Goal: Book appointment/travel/reservation

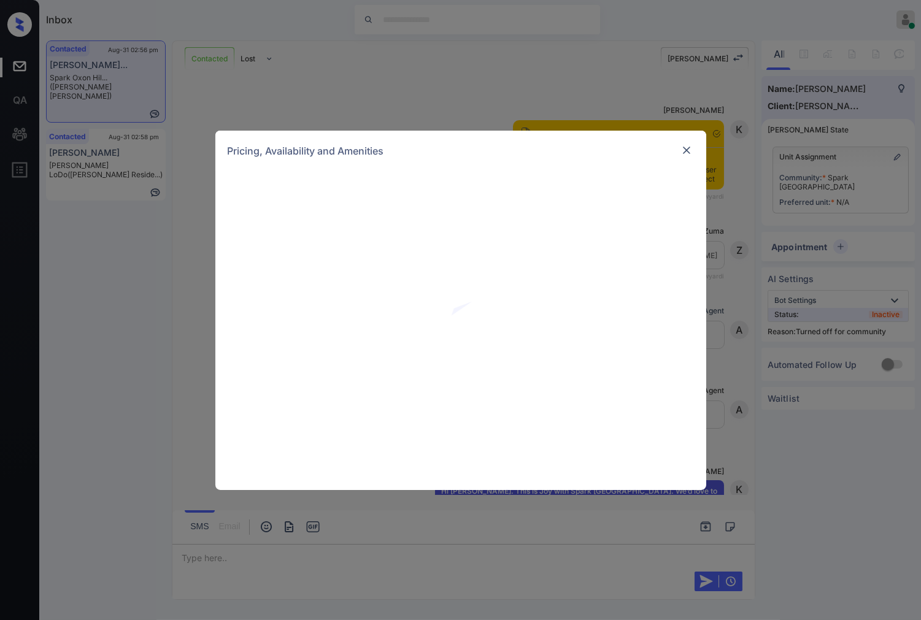
scroll to position [860, 0]
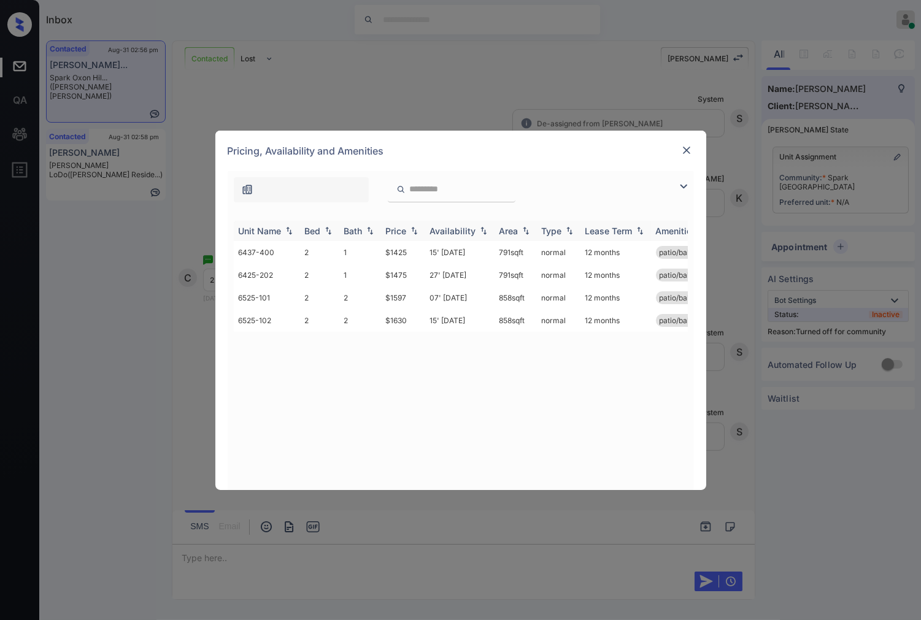
click at [415, 229] on img at bounding box center [414, 230] width 12 height 9
click at [398, 254] on td "$1425" at bounding box center [403, 252] width 44 height 23
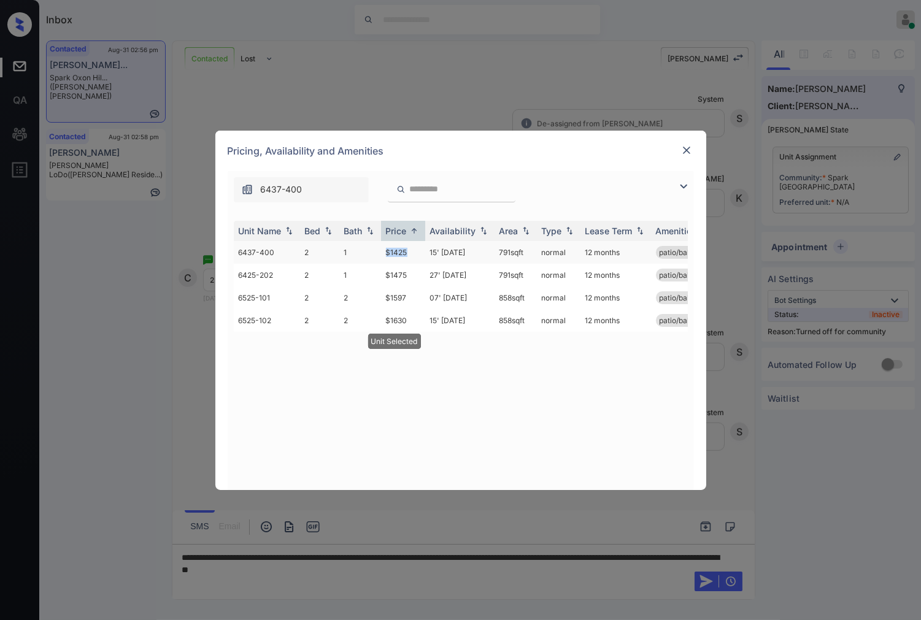
drag, startPoint x: 385, startPoint y: 252, endPoint x: 408, endPoint y: 250, distance: 23.4
click at [408, 250] on td "$1425" at bounding box center [403, 252] width 44 height 23
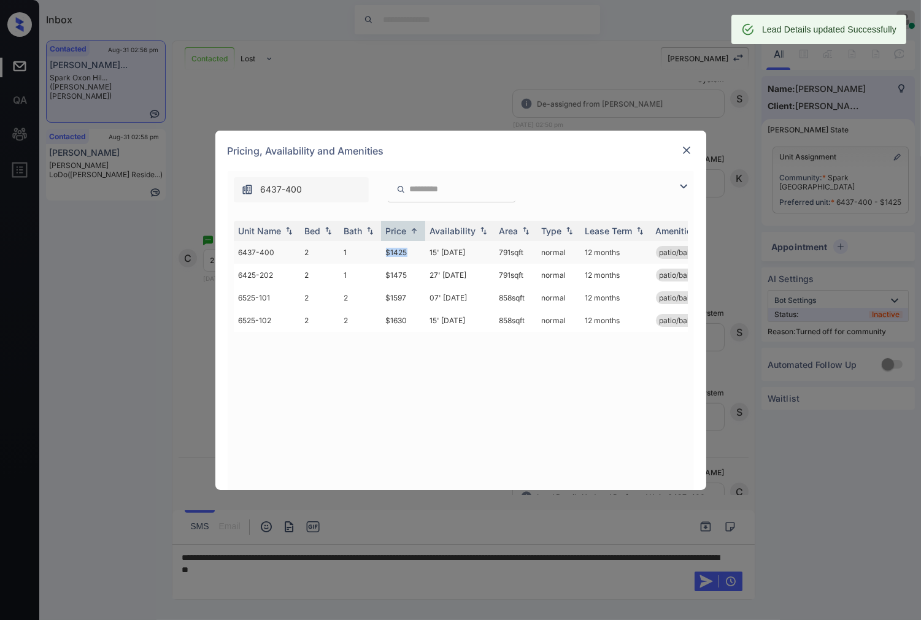
scroll to position [940, 0]
copy td "$1425"
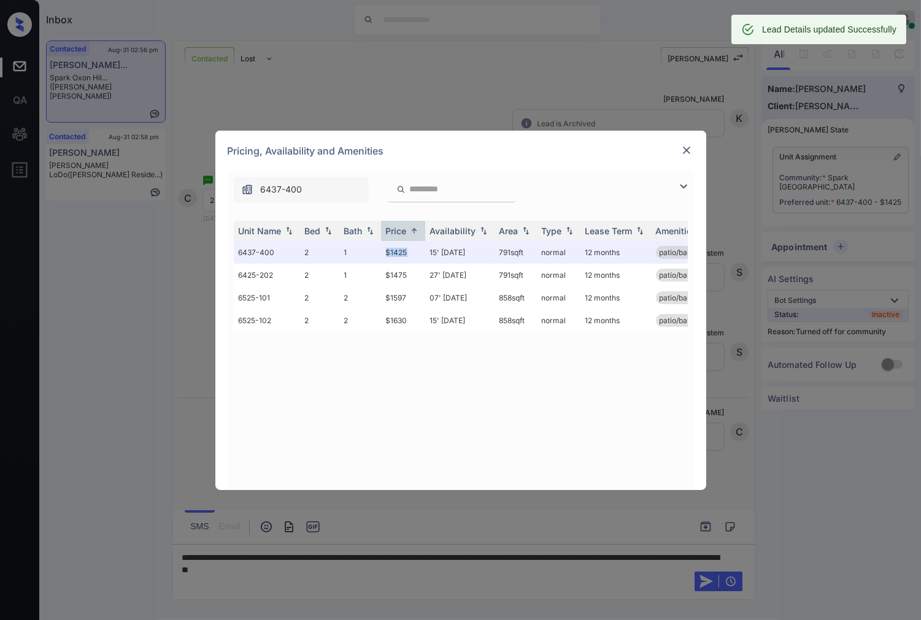
click at [685, 150] on img at bounding box center [686, 150] width 12 height 12
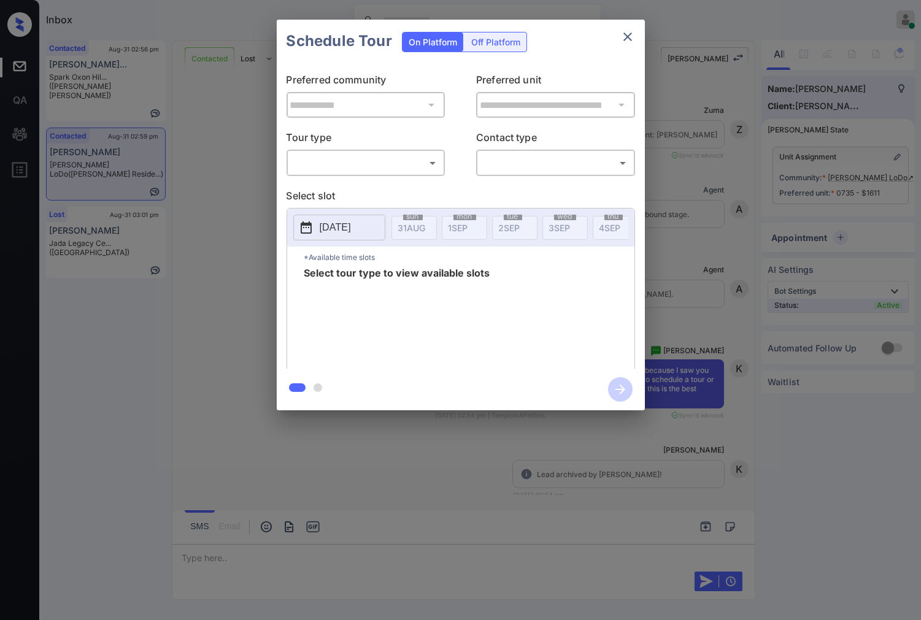
scroll to position [2056, 0]
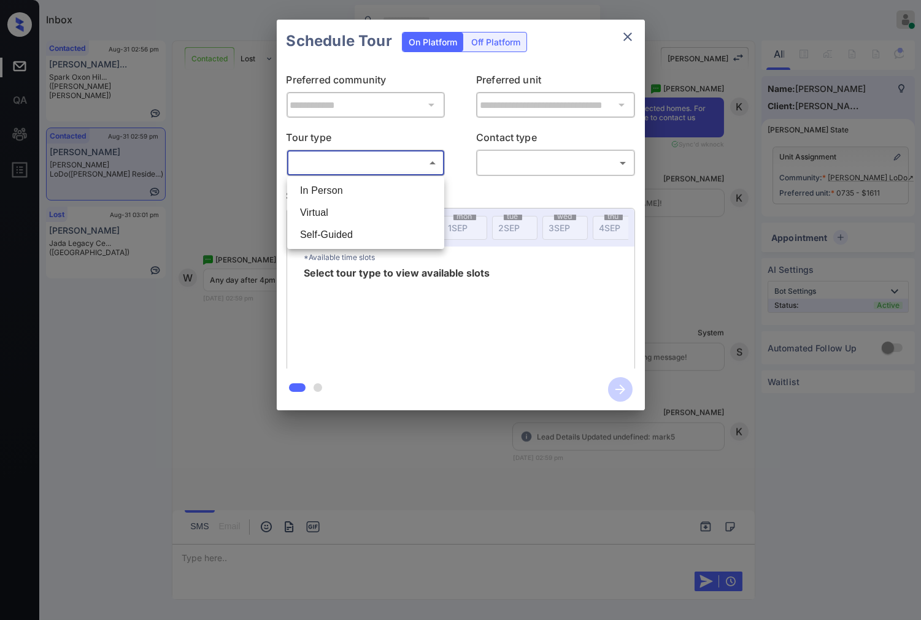
click at [360, 172] on body "Inbox [PERSON_NAME] Online Set yourself offline Set yourself on break Profile S…" at bounding box center [460, 310] width 921 height 620
click at [363, 189] on li "In Person" at bounding box center [365, 191] width 151 height 22
type input "********"
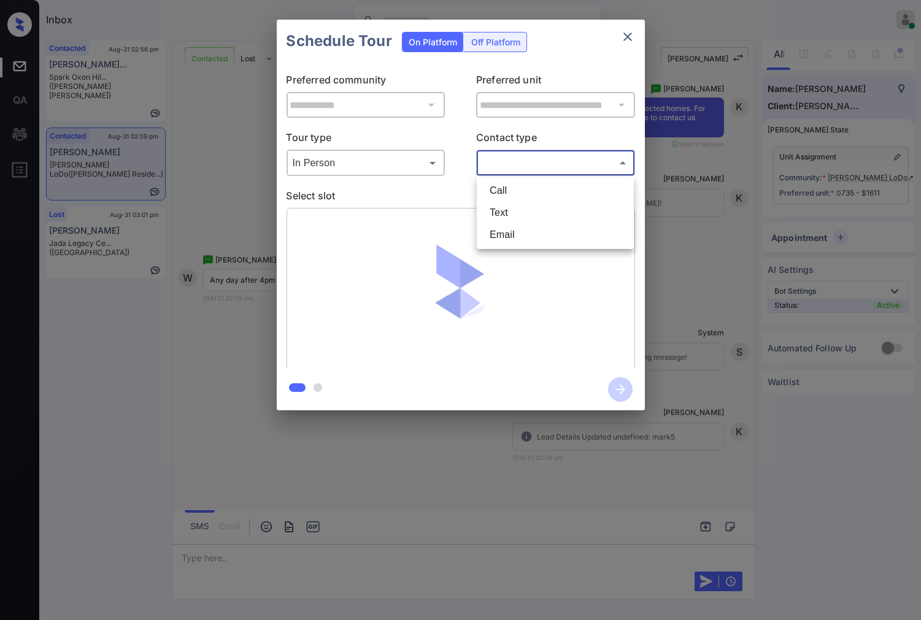
click at [519, 169] on body "Inbox Caroline Dacanay Online Set yourself offline Set yourself on break Profil…" at bounding box center [460, 310] width 921 height 620
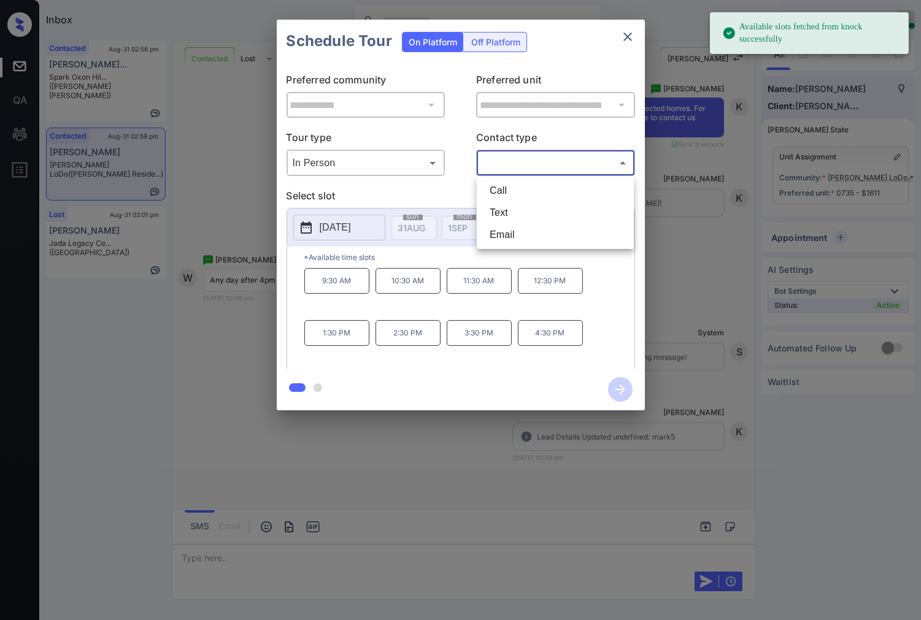
click at [530, 218] on li "Text" at bounding box center [555, 213] width 151 height 22
type input "****"
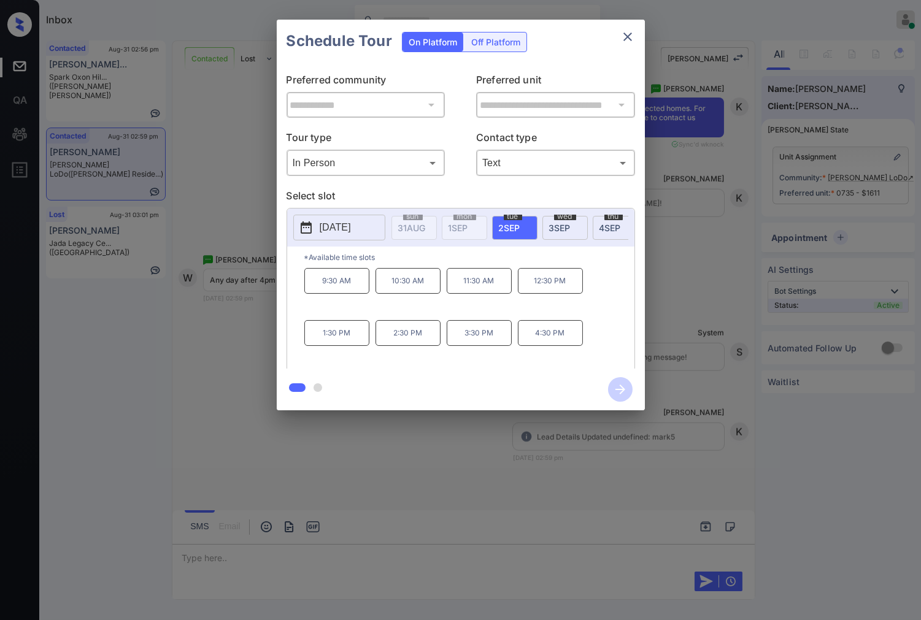
click at [559, 220] on div "wed 3 SEP" at bounding box center [564, 228] width 45 height 24
click at [504, 228] on span "2 SEP" at bounding box center [509, 228] width 21 height 10
drag, startPoint x: 529, startPoint y: 344, endPoint x: 592, endPoint y: 334, distance: 63.4
click at [592, 334] on div "9:30 AM 10:30 AM 11:30 AM 12:30 PM 1:30 PM 2:30 PM 3:30 PM 4:30 PM" at bounding box center [469, 317] width 330 height 98
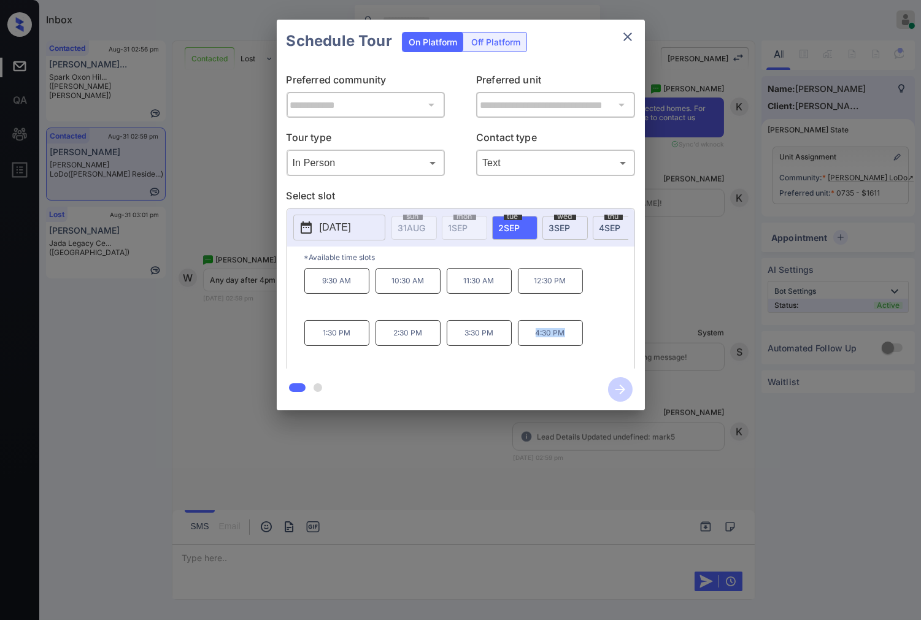
copy p "4:30 PM"
click at [440, 471] on div at bounding box center [460, 310] width 921 height 620
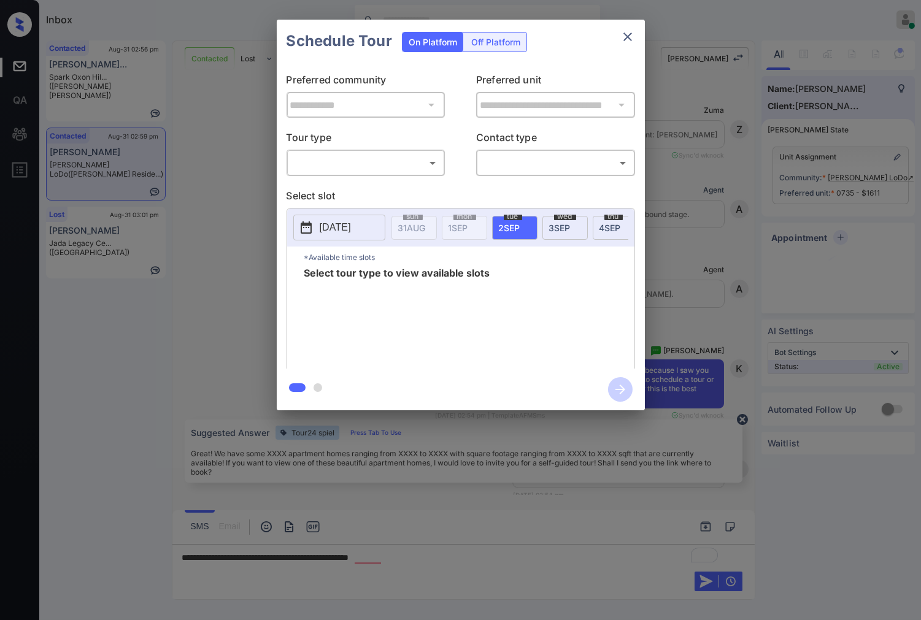
scroll to position [2056, 0]
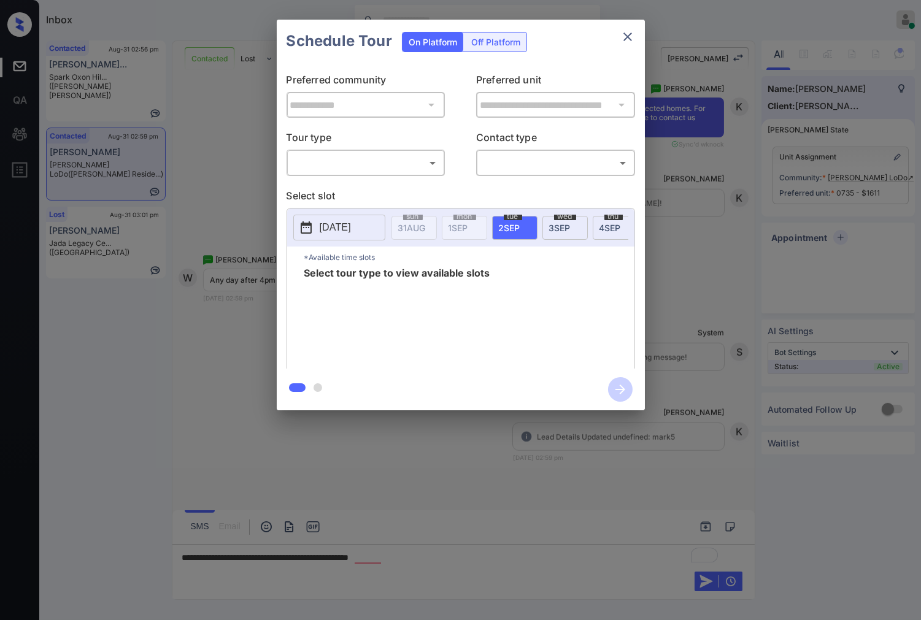
click at [404, 163] on body "Inbox Caroline Dacanay Online Set yourself offline Set yourself on break Profil…" at bounding box center [460, 310] width 921 height 620
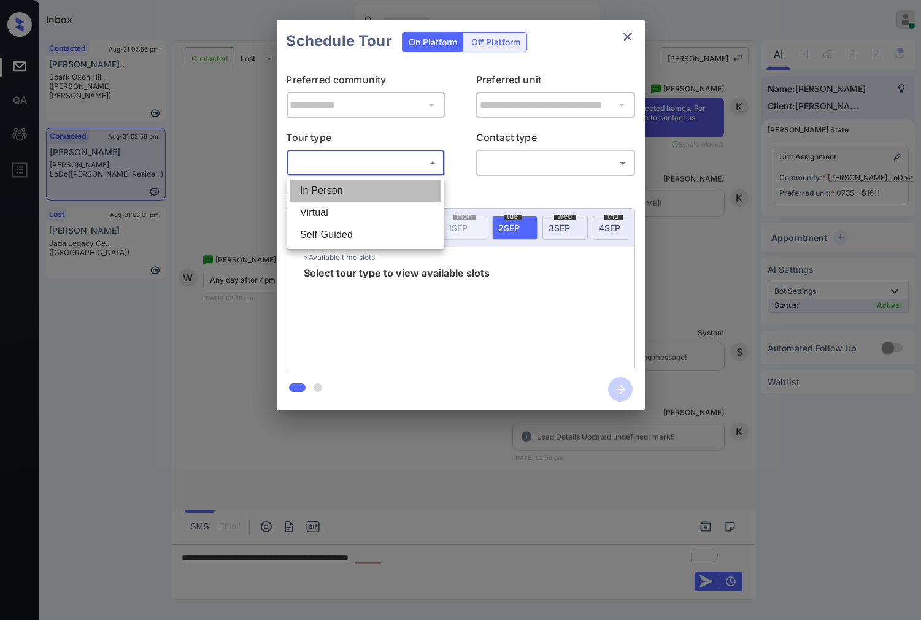
click at [404, 185] on li "In Person" at bounding box center [365, 191] width 151 height 22
type input "********"
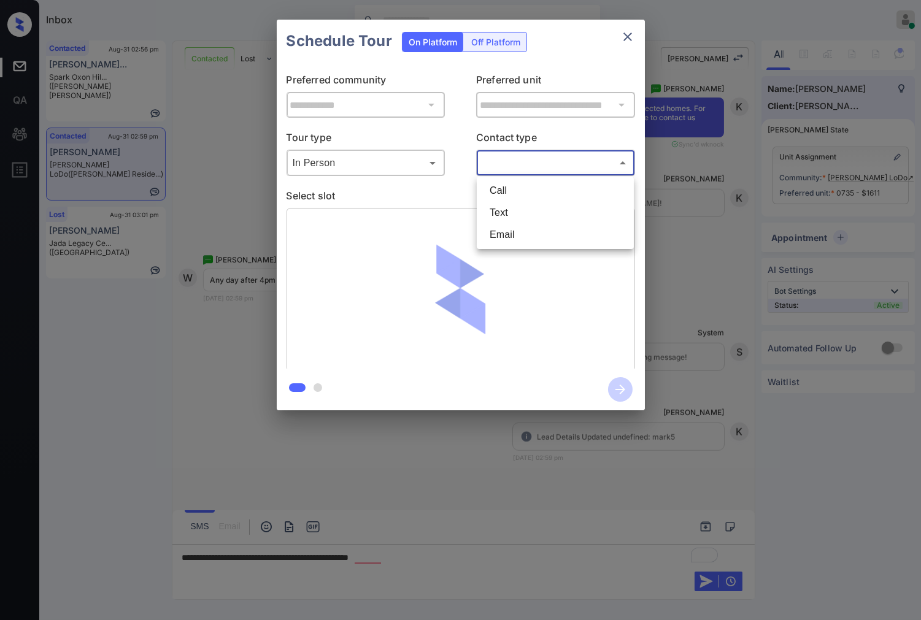
click at [504, 158] on body "Inbox Caroline Dacanay Online Set yourself offline Set yourself on break Profil…" at bounding box center [460, 310] width 921 height 620
click at [514, 212] on li "Text" at bounding box center [555, 213] width 151 height 22
type input "****"
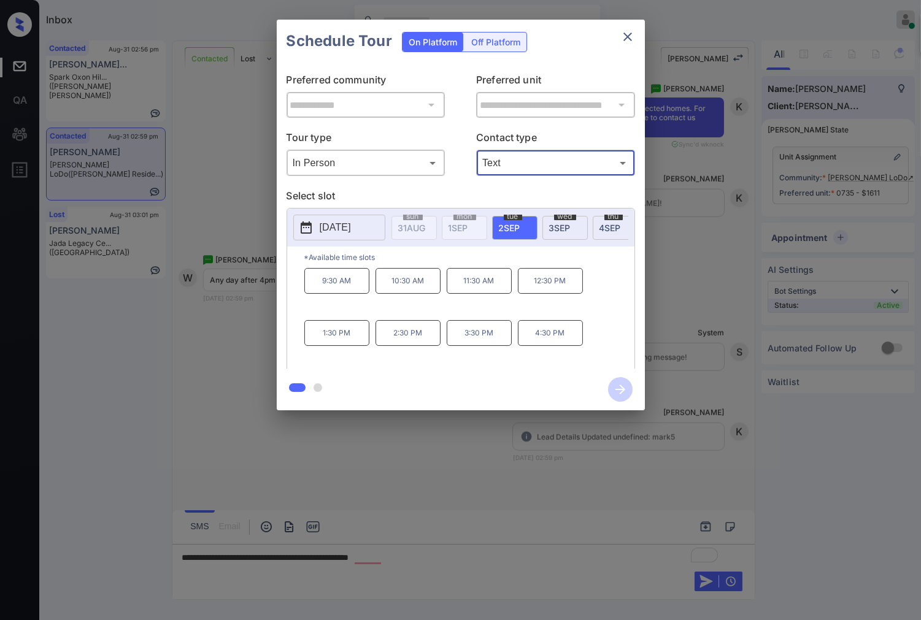
click at [391, 566] on div at bounding box center [460, 310] width 921 height 620
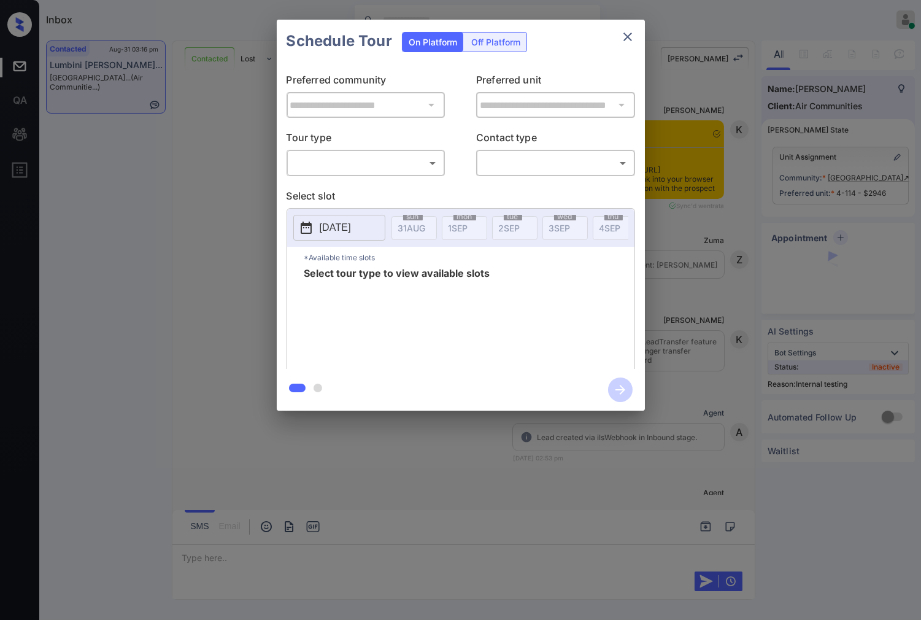
scroll to position [1903, 0]
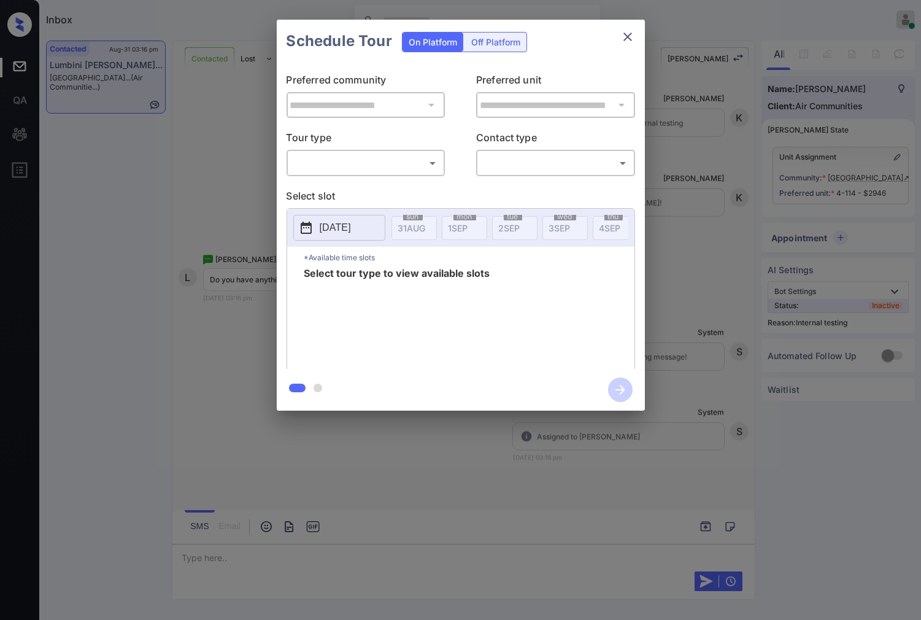
click at [425, 163] on body "Inbox Caroline Dacanay Online Set yourself offline Set yourself on break Profil…" at bounding box center [460, 310] width 921 height 620
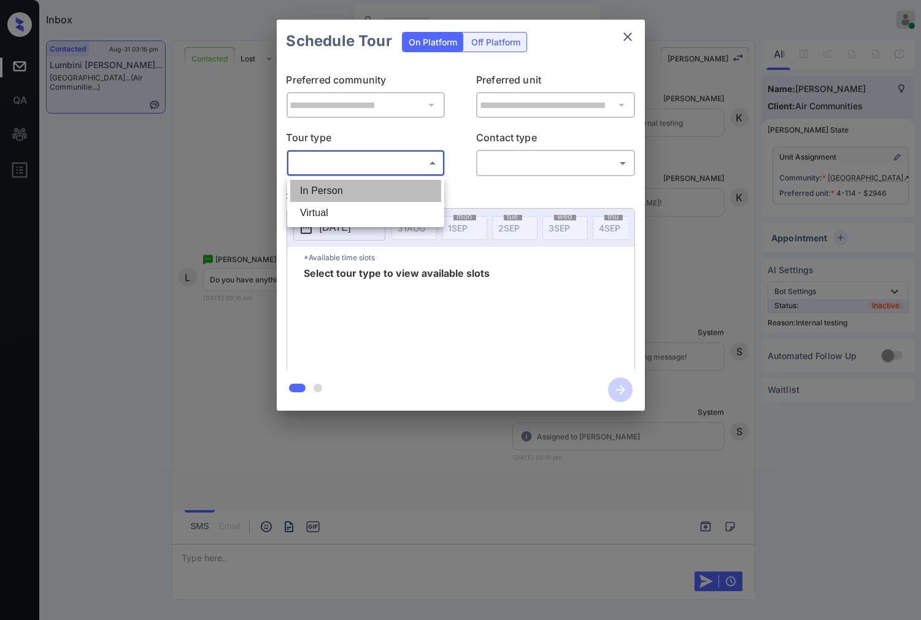
click at [412, 188] on li "In Person" at bounding box center [365, 191] width 151 height 22
type input "********"
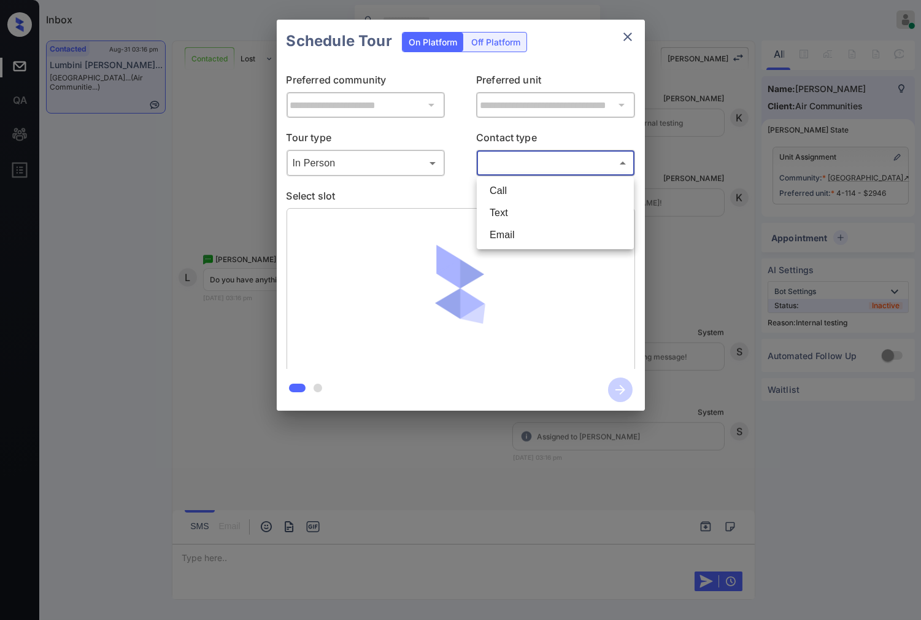
click at [502, 167] on body "Inbox Caroline Dacanay Online Set yourself offline Set yourself on break Profil…" at bounding box center [460, 310] width 921 height 620
click at [501, 211] on li "Text" at bounding box center [555, 213] width 151 height 22
type input "****"
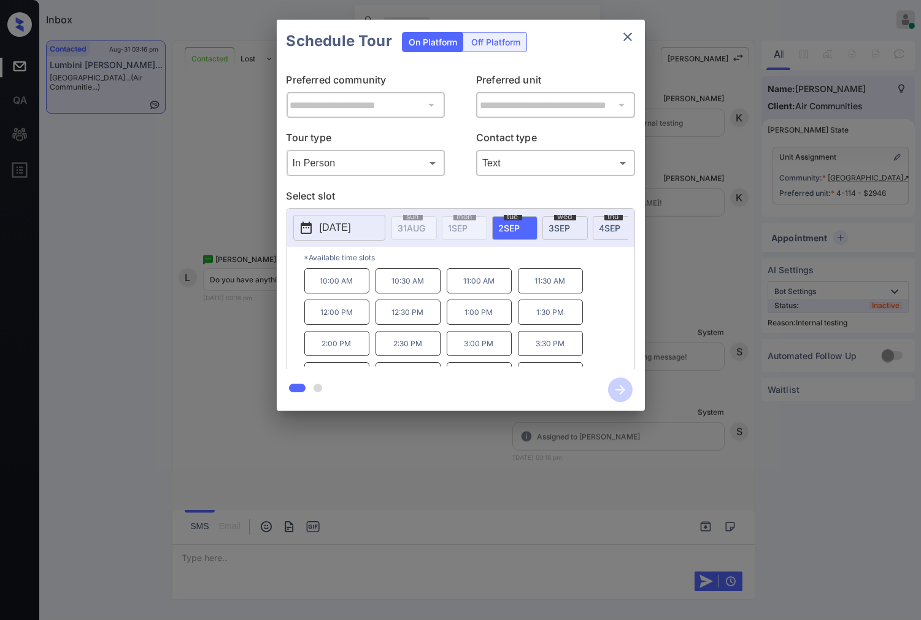
scroll to position [52, 0]
drag, startPoint x: 590, startPoint y: 333, endPoint x: 231, endPoint y: 358, distance: 359.8
click at [535, 333] on div "10:00 AM 10:30 AM 11:00 AM 11:30 AM 12:00 PM 12:30 PM 1:00 PM 1:30 PM 2:00 PM 2…" at bounding box center [469, 317] width 330 height 98
copy p "5:30 PM"
click at [216, 444] on div at bounding box center [460, 310] width 921 height 620
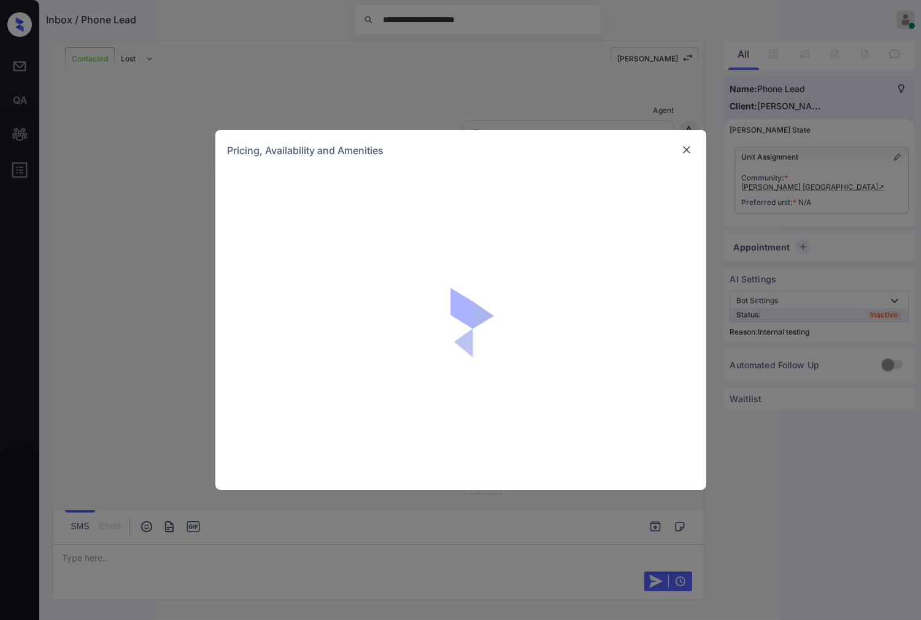
scroll to position [741, 0]
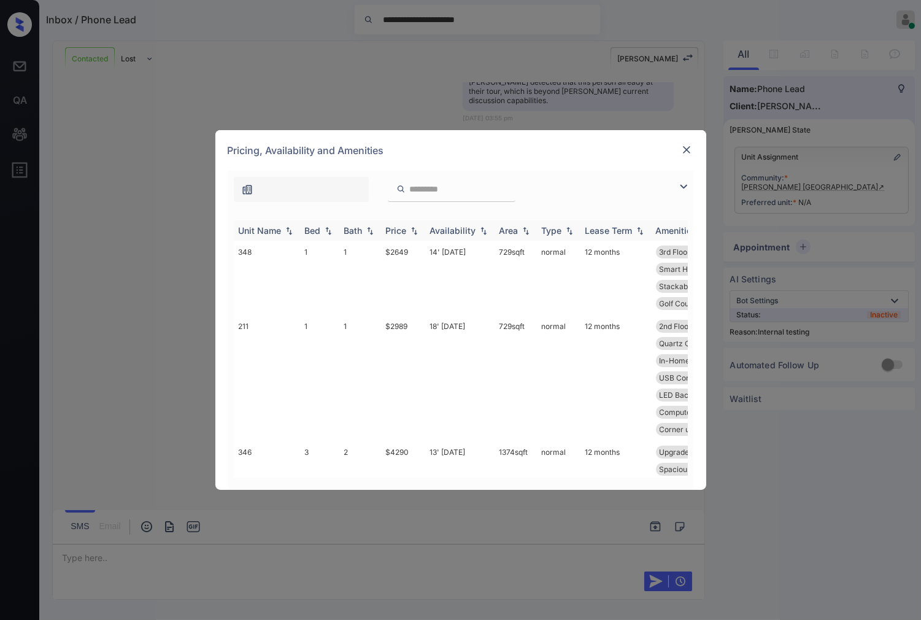
click at [421, 229] on th "Price" at bounding box center [403, 230] width 44 height 20
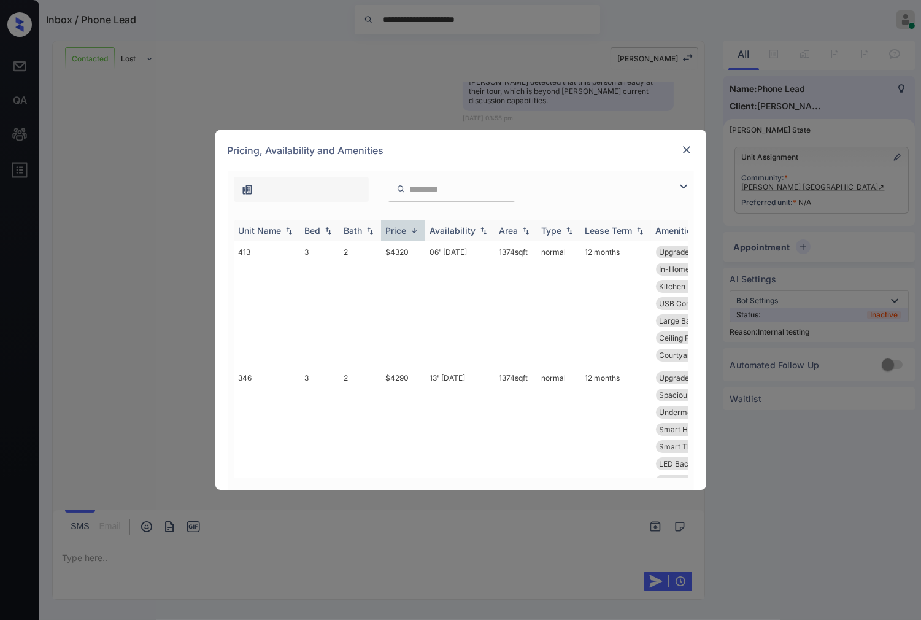
click at [419, 229] on img at bounding box center [414, 230] width 12 height 9
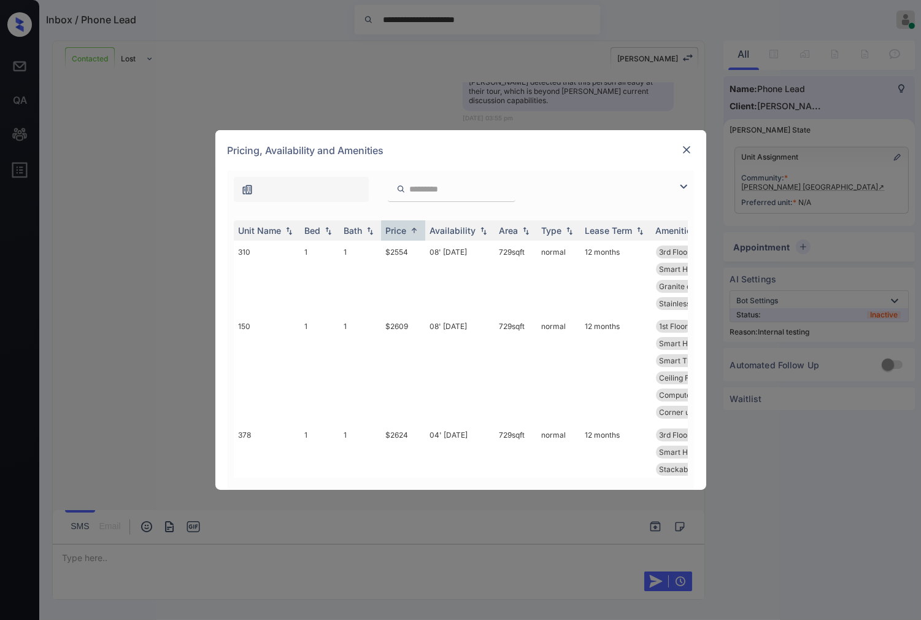
click at [684, 152] on img at bounding box center [686, 150] width 12 height 12
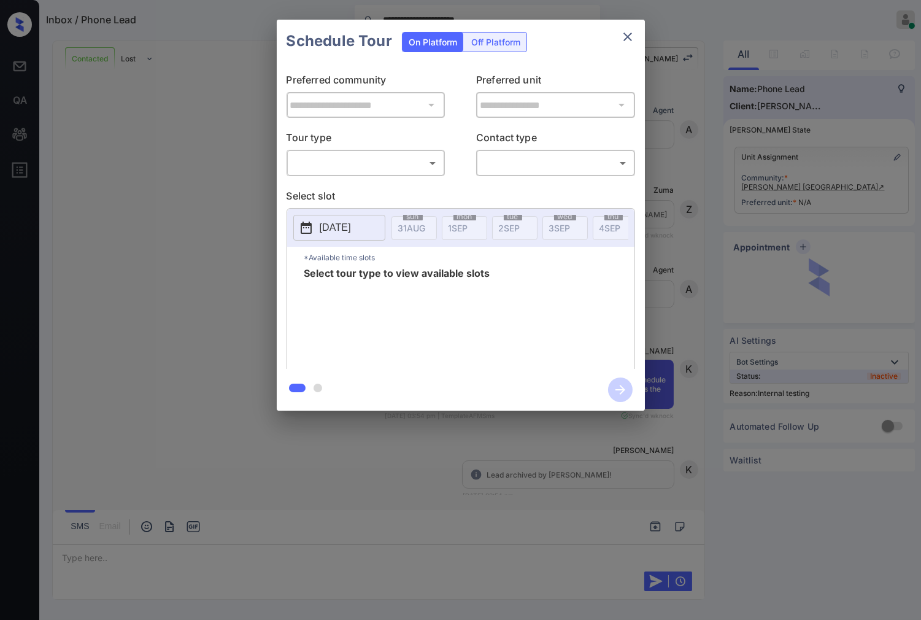
scroll to position [741, 0]
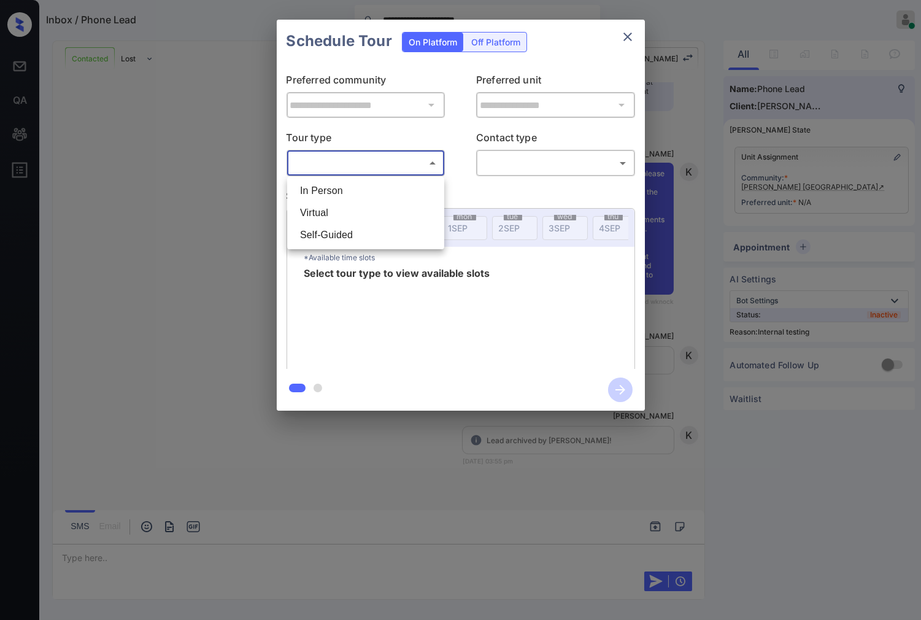
click at [375, 166] on body "**********" at bounding box center [460, 310] width 921 height 620
click at [375, 195] on li "In Person" at bounding box center [365, 191] width 151 height 22
type input "********"
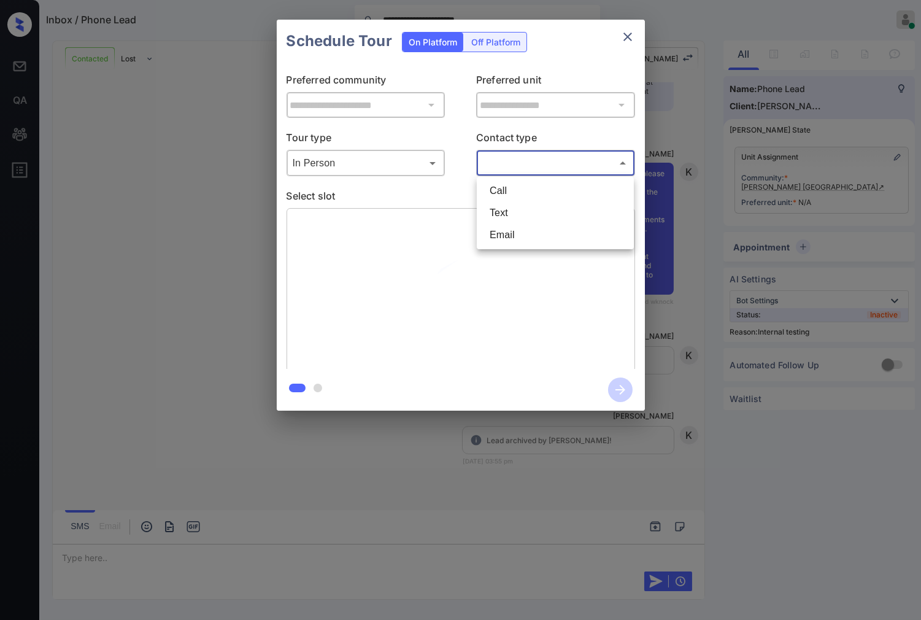
click at [541, 168] on body "**********" at bounding box center [460, 310] width 921 height 620
click at [530, 217] on li "Text" at bounding box center [555, 213] width 151 height 22
type input "****"
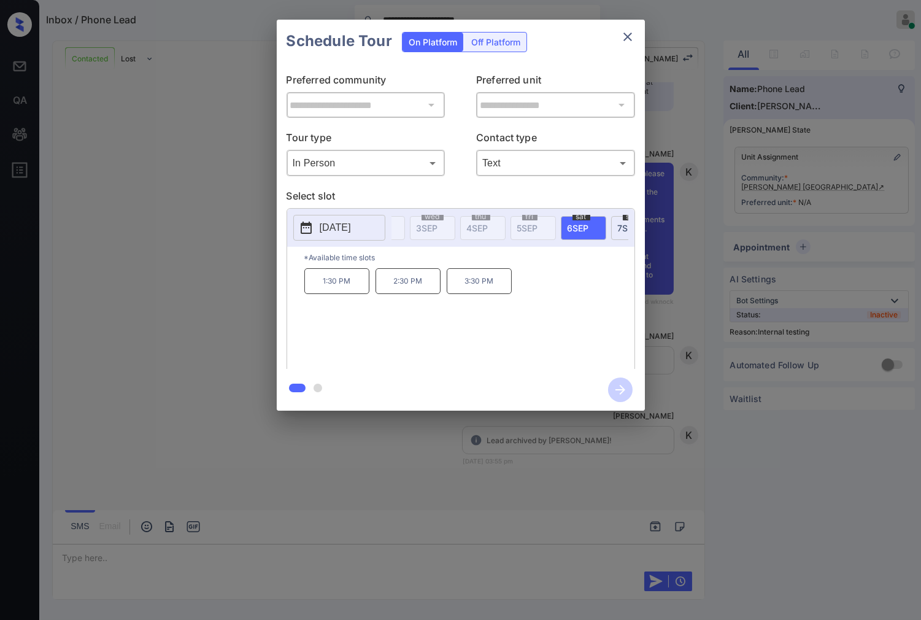
scroll to position [0, 143]
click at [633, 32] on icon "close" at bounding box center [627, 36] width 15 height 15
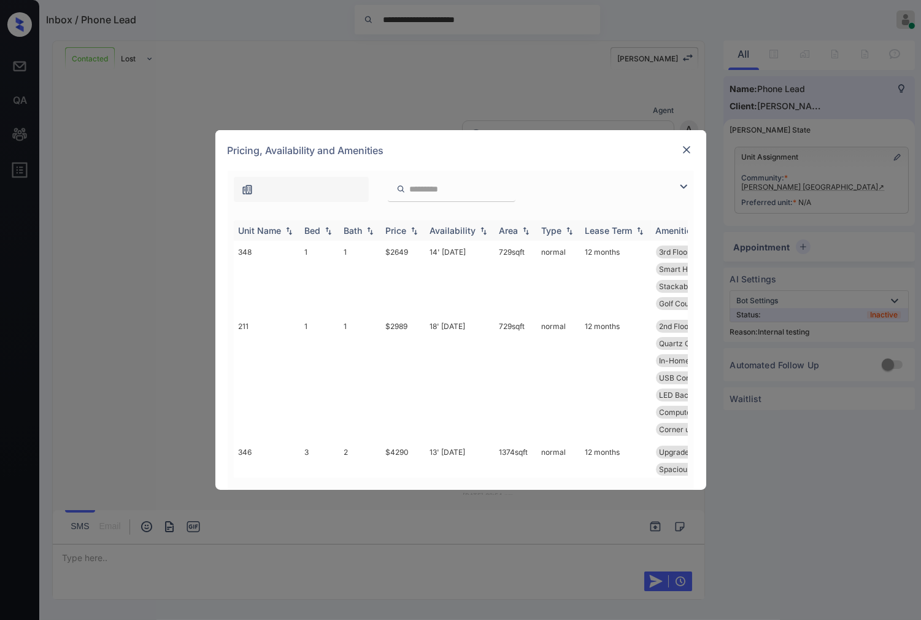
click at [414, 229] on img at bounding box center [414, 230] width 12 height 9
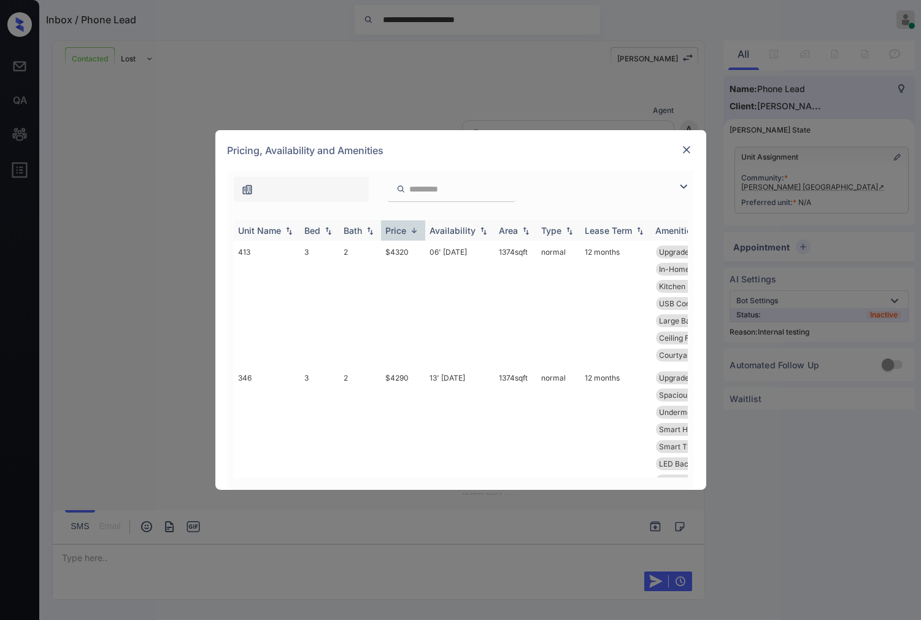
click at [414, 229] on img at bounding box center [414, 230] width 12 height 9
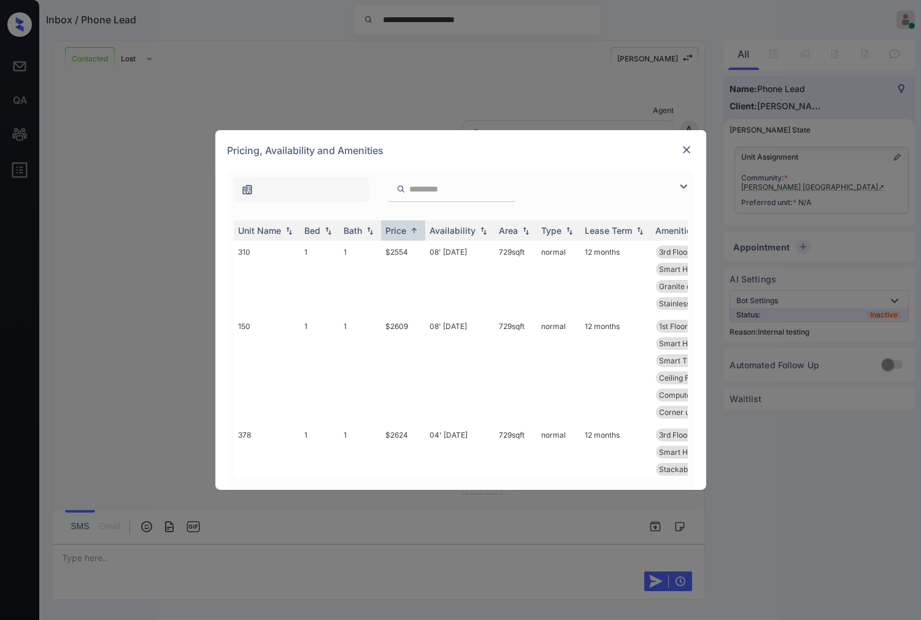
click at [684, 146] on img at bounding box center [686, 150] width 12 height 12
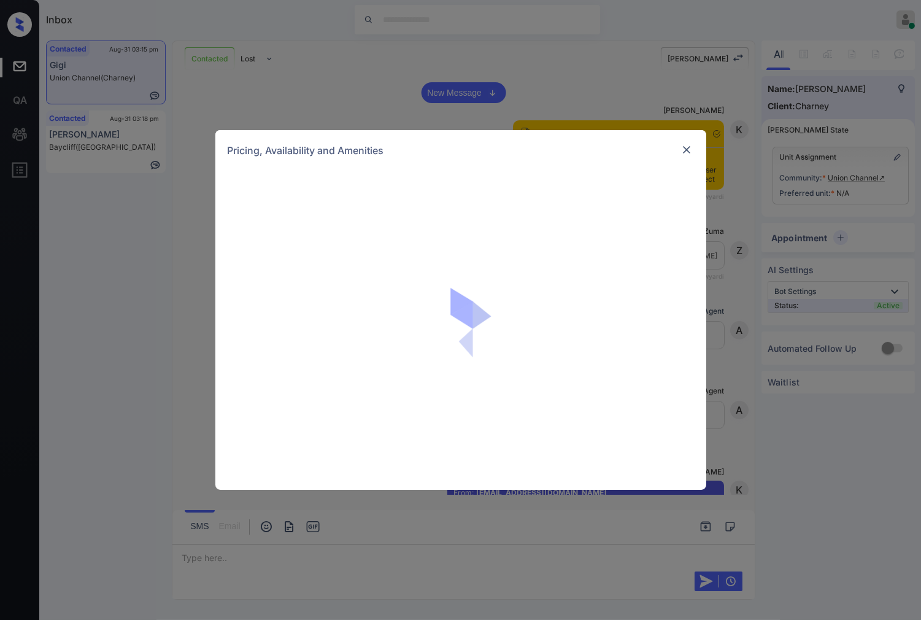
scroll to position [2960, 0]
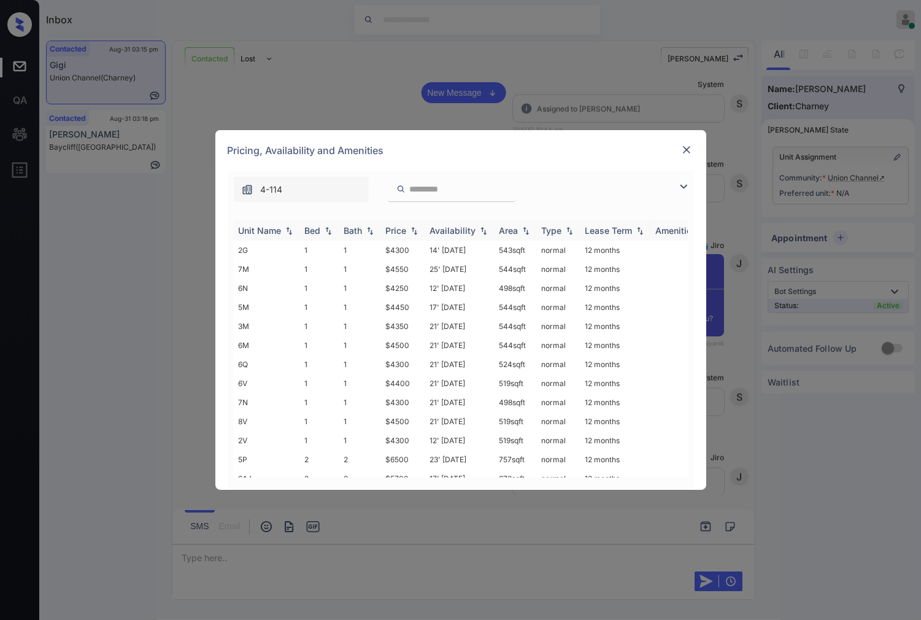
click at [412, 233] on img at bounding box center [414, 230] width 12 height 9
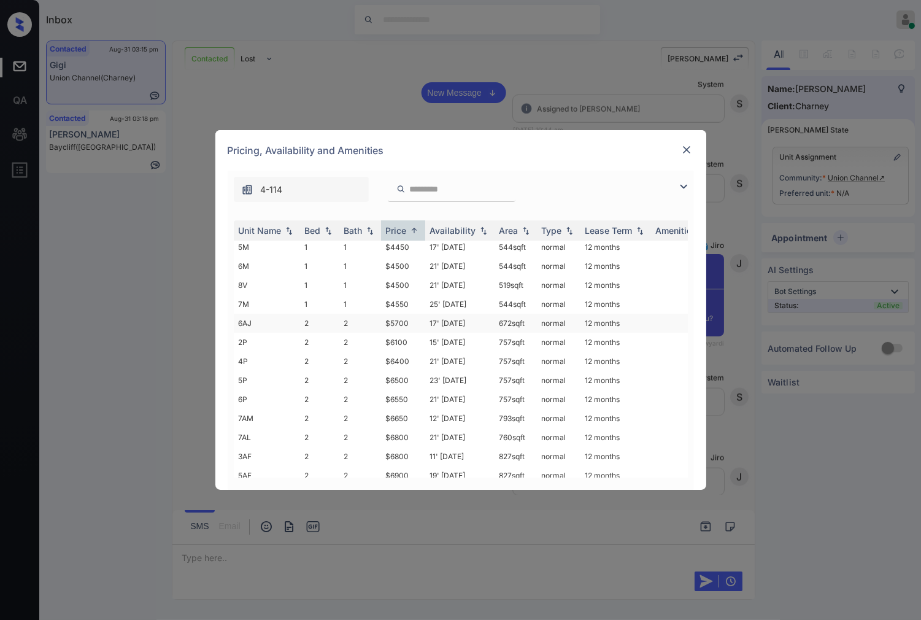
click at [404, 326] on td "$5700" at bounding box center [403, 323] width 44 height 19
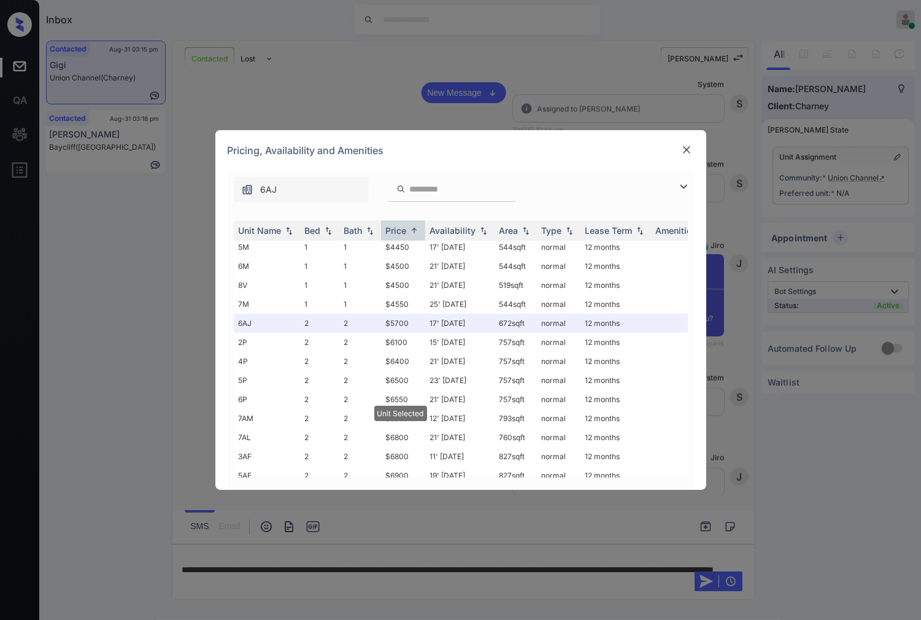
click at [686, 157] on div at bounding box center [686, 150] width 15 height 16
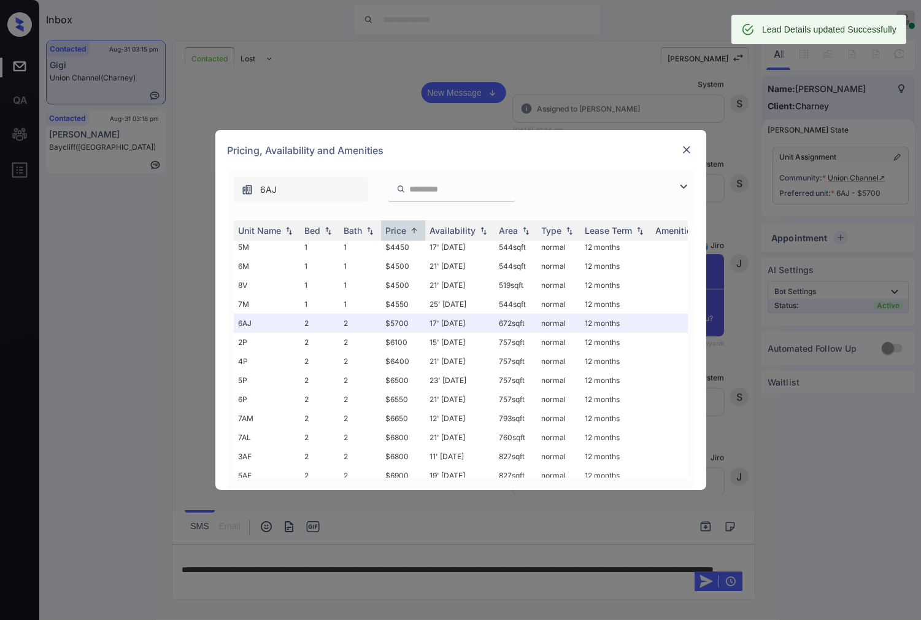
click at [688, 146] on img at bounding box center [686, 150] width 12 height 12
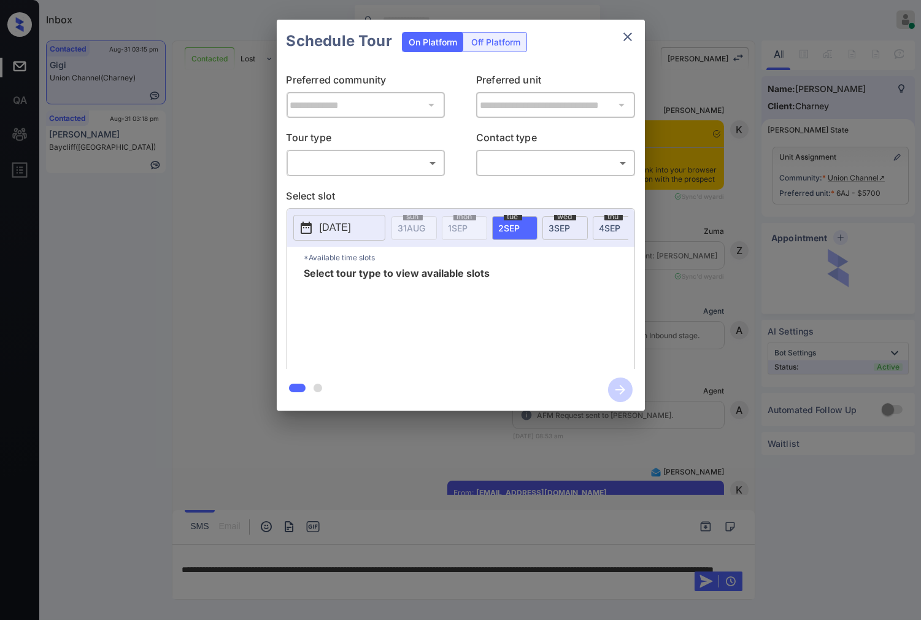
scroll to position [603, 0]
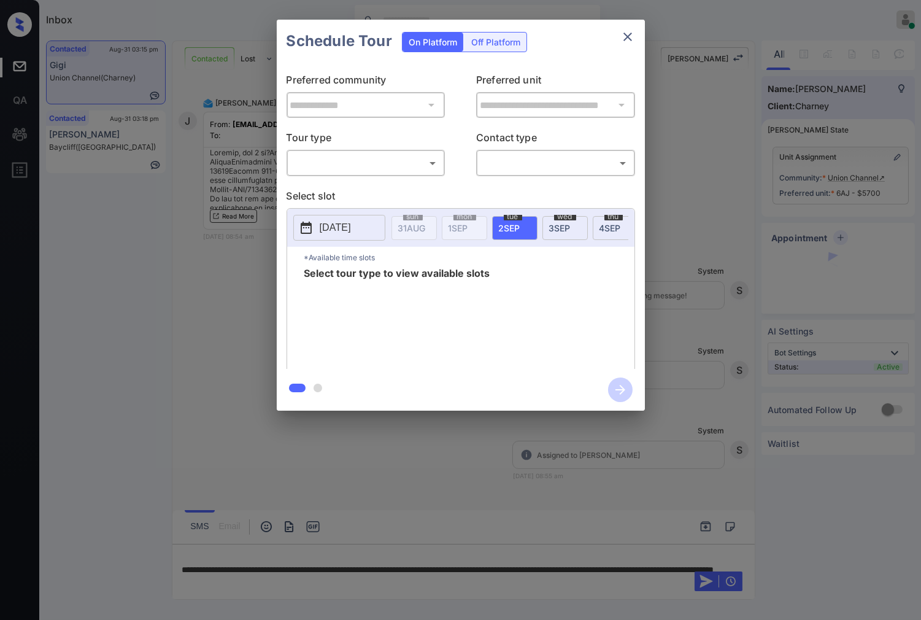
click at [410, 156] on body "Inbox [PERSON_NAME] Online Set yourself offline Set yourself on break Profile S…" at bounding box center [460, 310] width 921 height 620
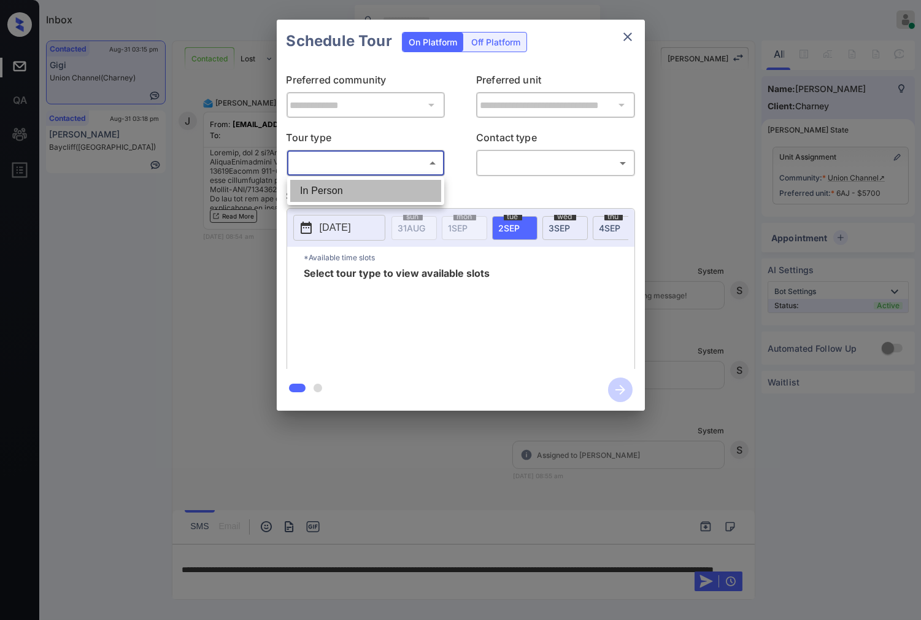
click at [393, 194] on li "In Person" at bounding box center [365, 191] width 151 height 22
type input "********"
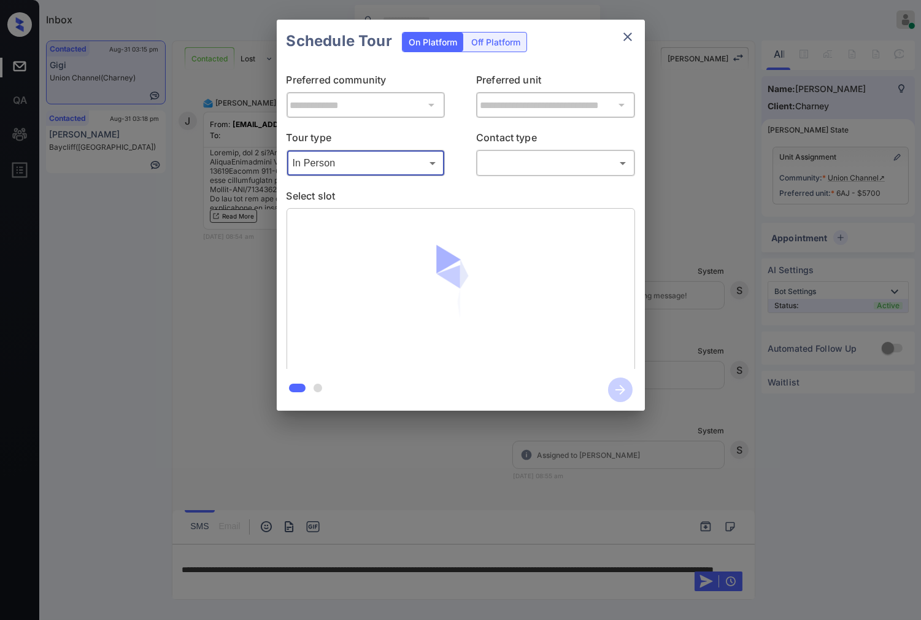
click at [614, 160] on body "Inbox Caroline Dacanay Online Set yourself offline Set yourself on break Profil…" at bounding box center [460, 310] width 921 height 620
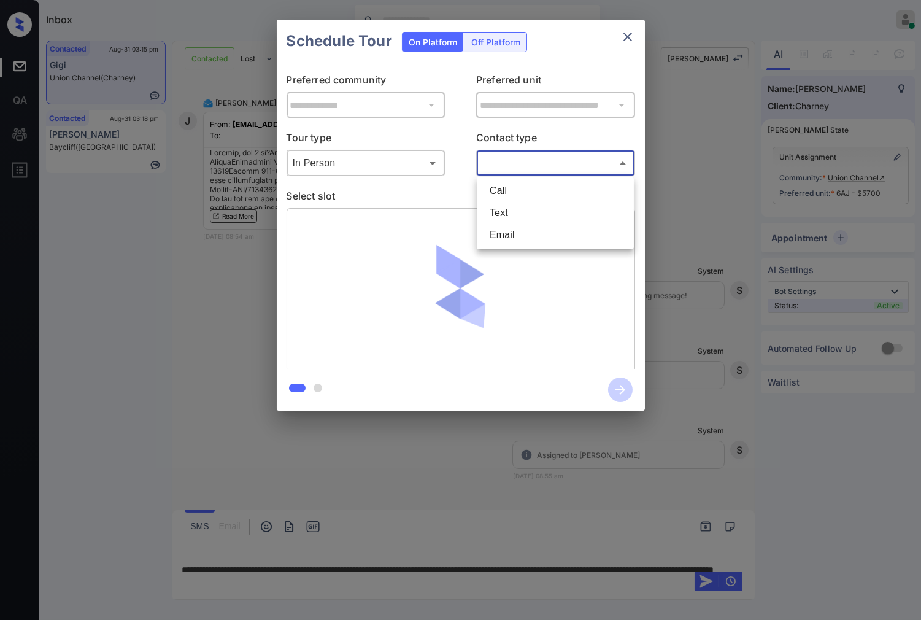
click at [557, 215] on li "Text" at bounding box center [555, 213] width 151 height 22
type input "****"
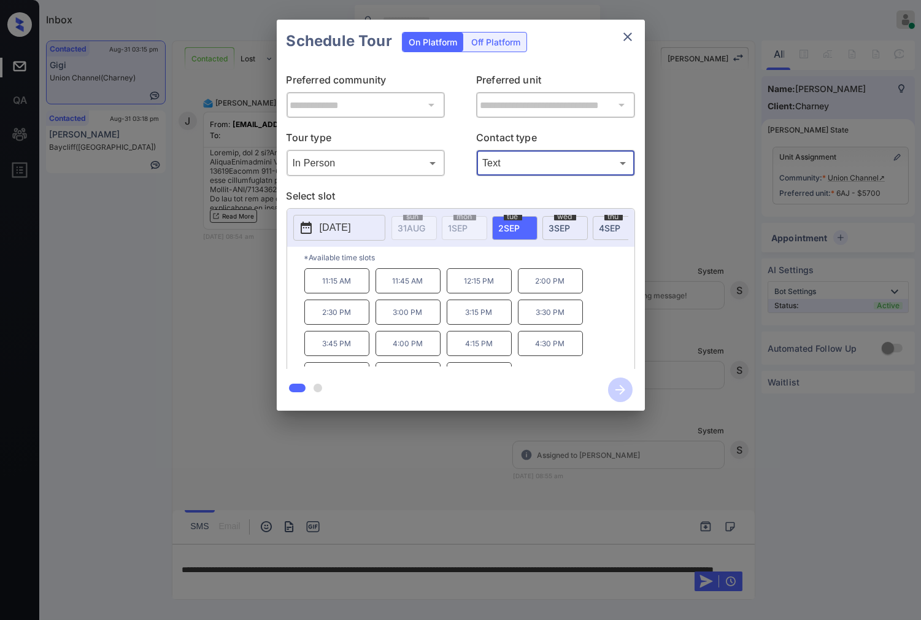
click at [684, 290] on div "**********" at bounding box center [460, 215] width 921 height 430
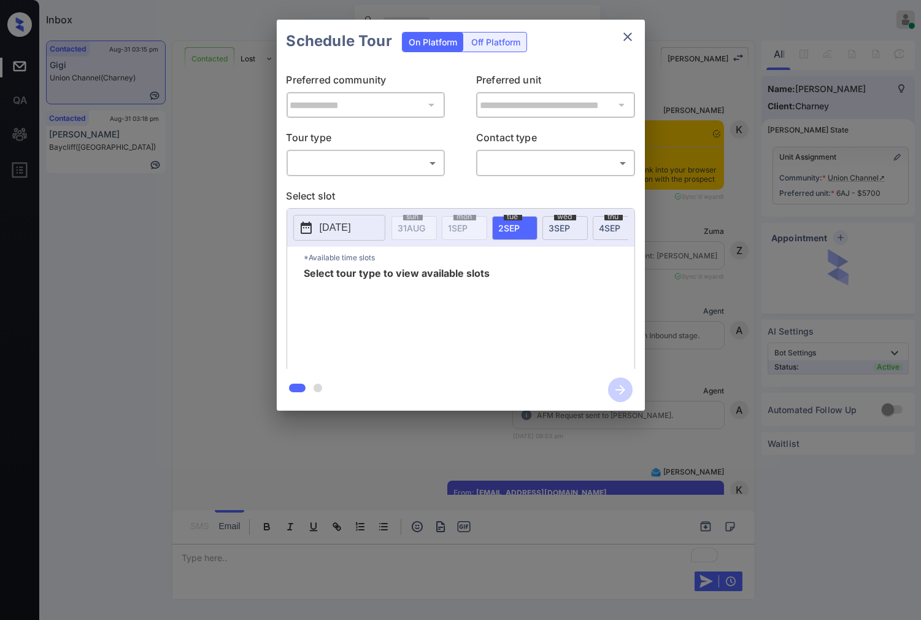
scroll to position [4507, 0]
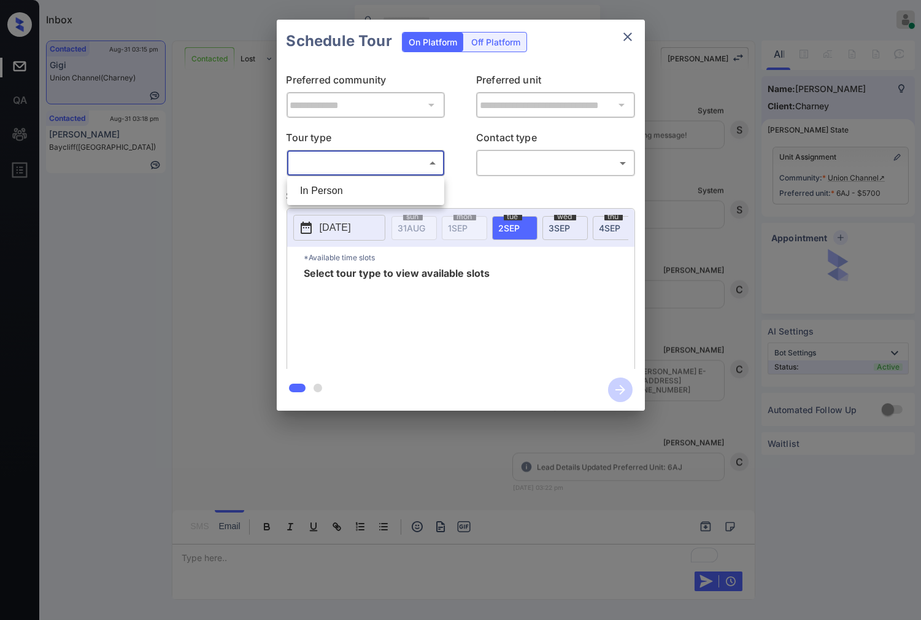
click at [351, 156] on body "Inbox [PERSON_NAME] Online Set yourself offline Set yourself on break Profile S…" at bounding box center [460, 310] width 921 height 620
click at [358, 193] on li "In Person" at bounding box center [365, 191] width 151 height 22
type input "********"
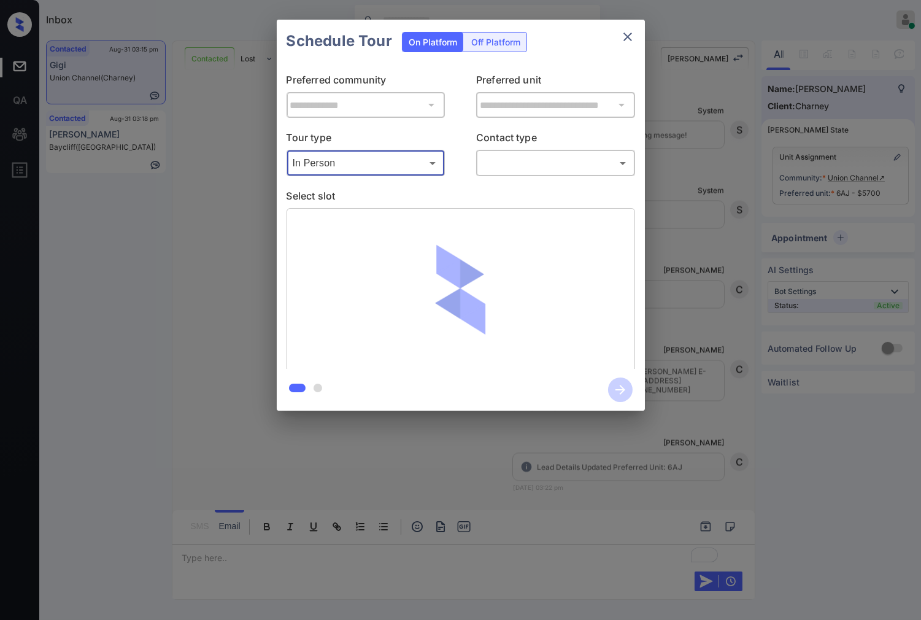
click at [562, 162] on body "Inbox [PERSON_NAME] Online Set yourself offline Set yourself on break Profile S…" at bounding box center [460, 310] width 921 height 620
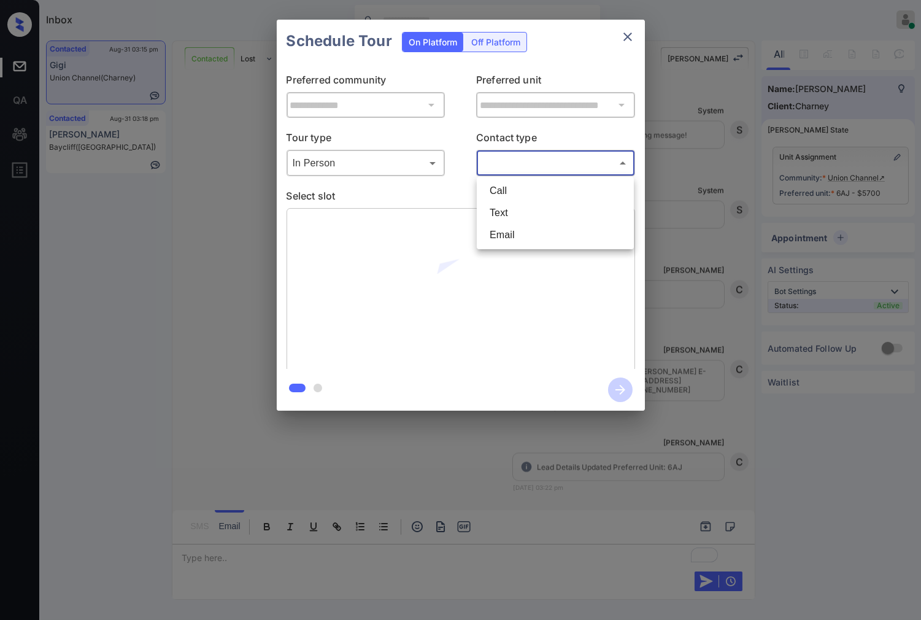
click at [525, 210] on li "Text" at bounding box center [555, 213] width 151 height 22
type input "****"
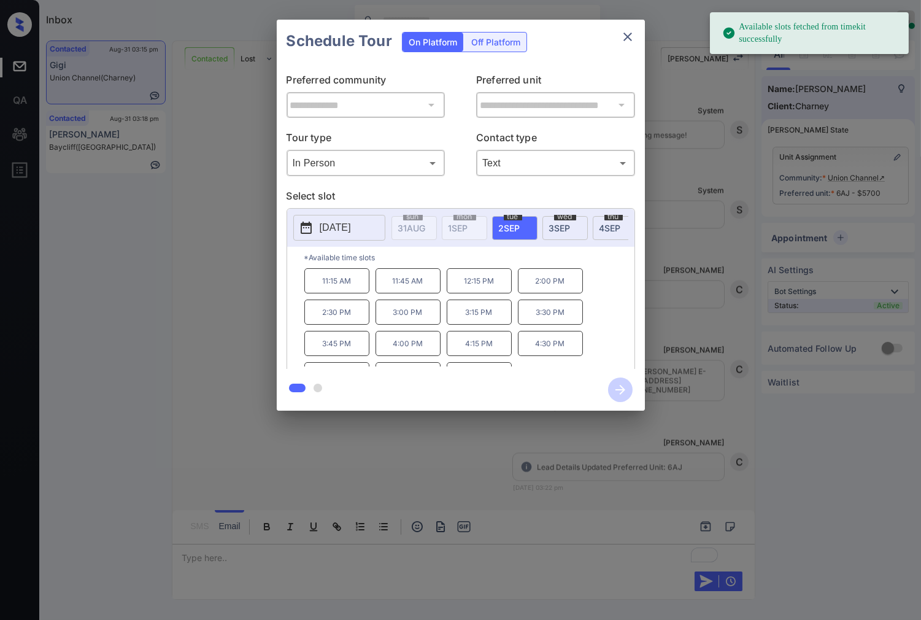
click at [485, 293] on p "12:15 PM" at bounding box center [479, 280] width 65 height 25
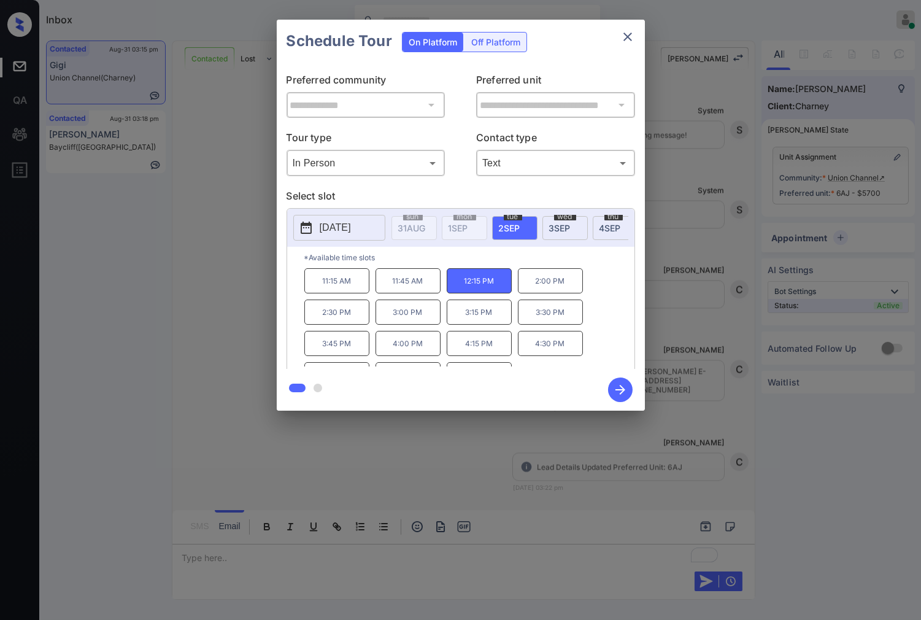
click at [620, 385] on icon "button" at bounding box center [620, 390] width 10 height 10
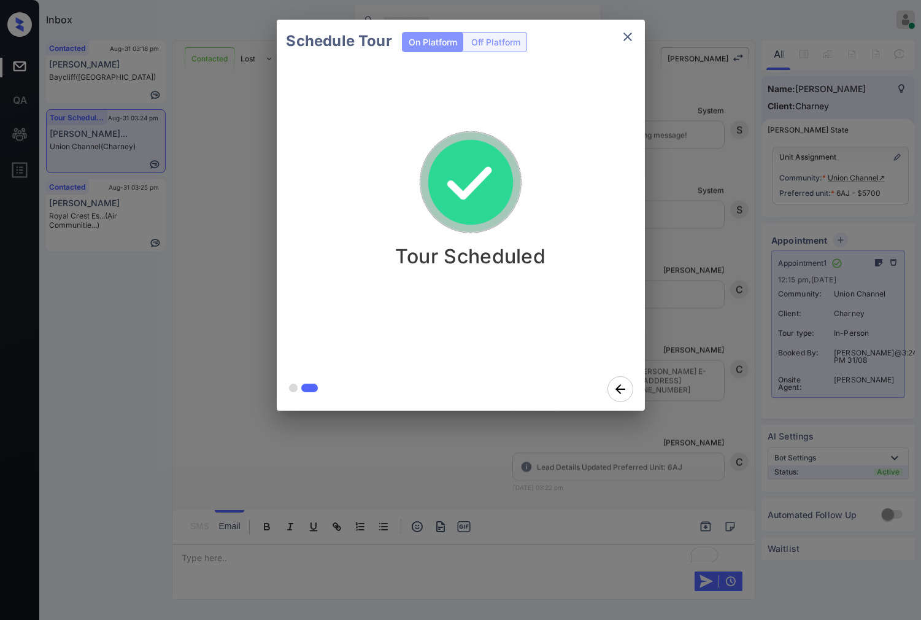
click at [730, 203] on div "Schedule Tour On Platform Off Platform Tour Scheduled" at bounding box center [460, 215] width 921 height 430
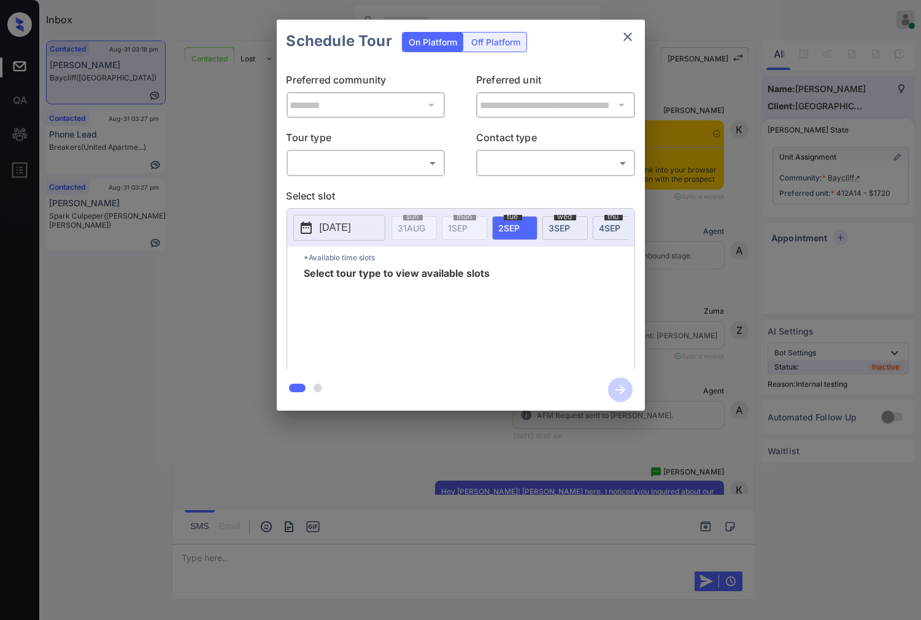
scroll to position [4450, 0]
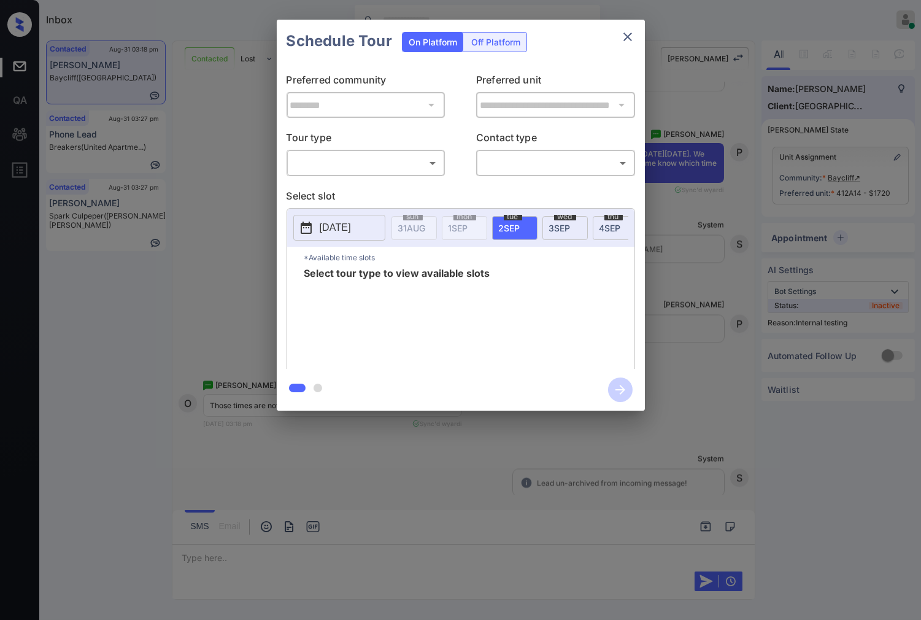
click at [385, 162] on body "Inbox [PERSON_NAME] Online Set yourself offline Set yourself on break Profile S…" at bounding box center [460, 310] width 921 height 620
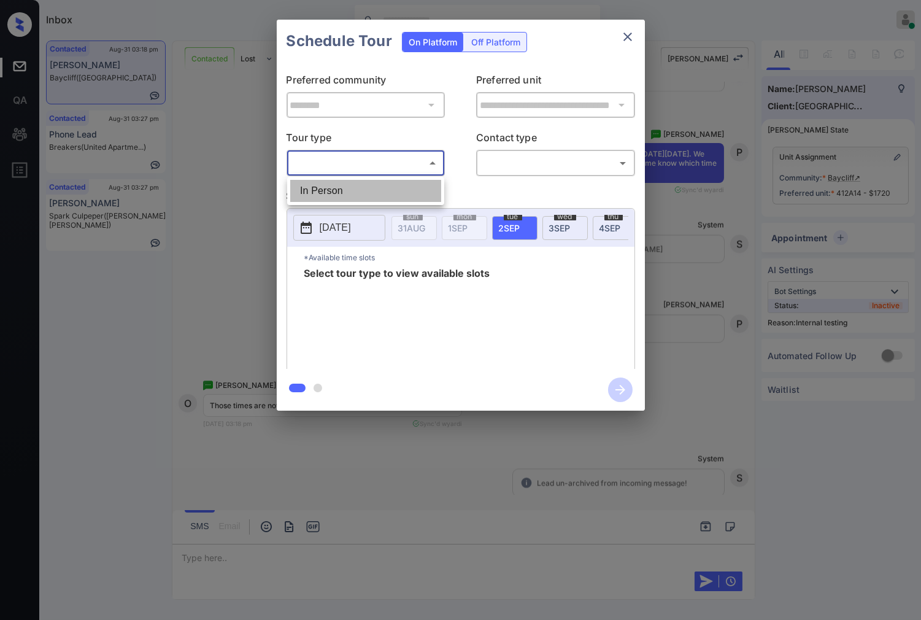
click at [384, 200] on li "In Person" at bounding box center [365, 191] width 151 height 22
type input "********"
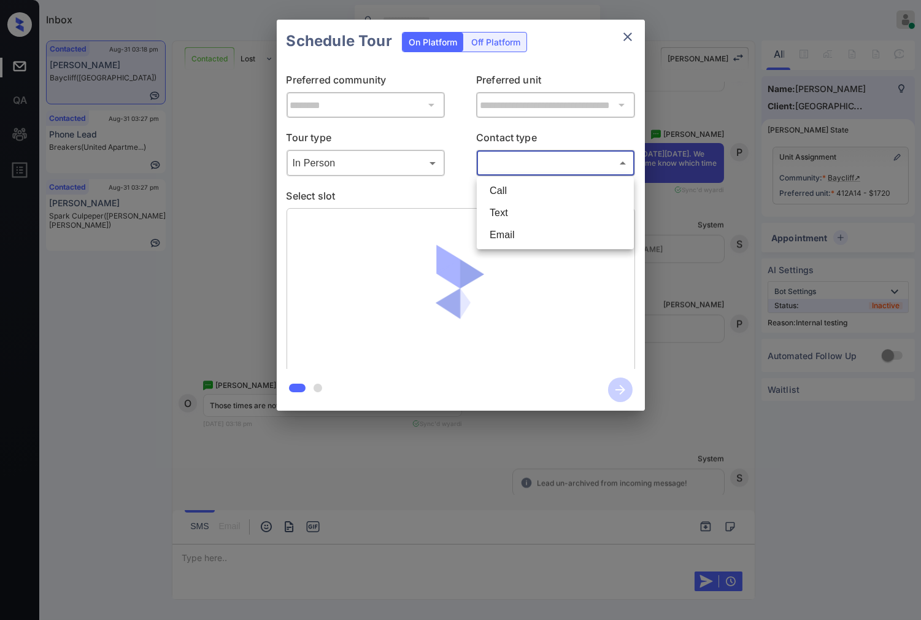
click at [566, 161] on body "Inbox Caroline Dacanay Online Set yourself offline Set yourself on break Profil…" at bounding box center [460, 310] width 921 height 620
drag, startPoint x: 514, startPoint y: 228, endPoint x: 512, endPoint y: 222, distance: 7.0
click at [512, 222] on ul "Call Text Email" at bounding box center [555, 213] width 157 height 72
click at [512, 221] on li "Text" at bounding box center [555, 213] width 151 height 22
type input "****"
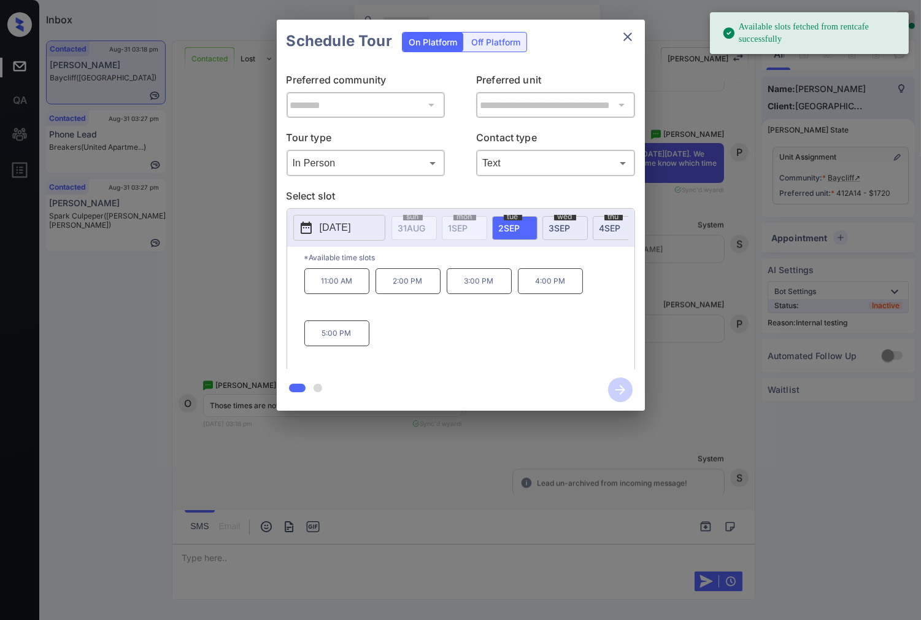
click at [553, 227] on span "3 SEP" at bounding box center [559, 228] width 21 height 10
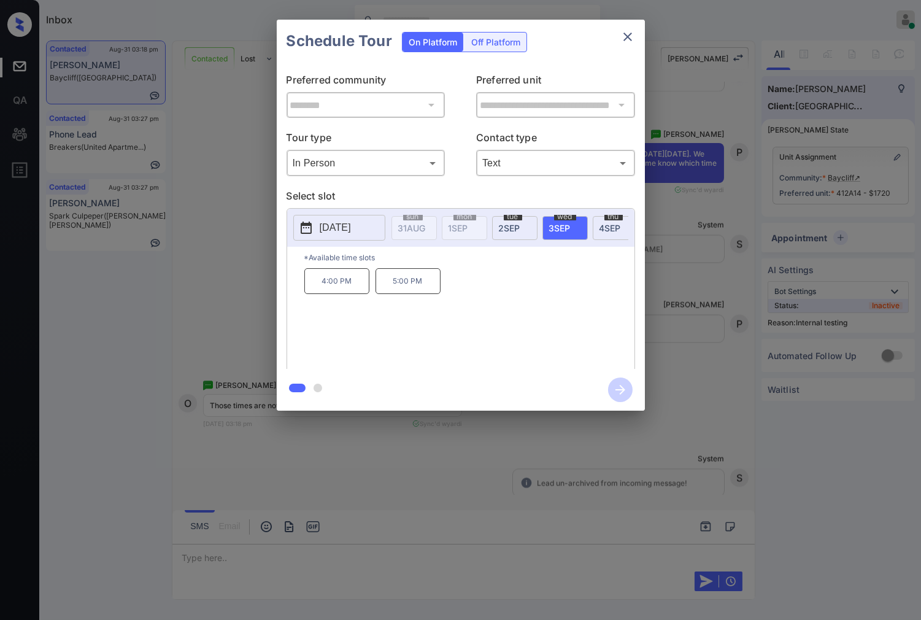
click at [597, 225] on div "thu 4 SEP" at bounding box center [615, 228] width 45 height 24
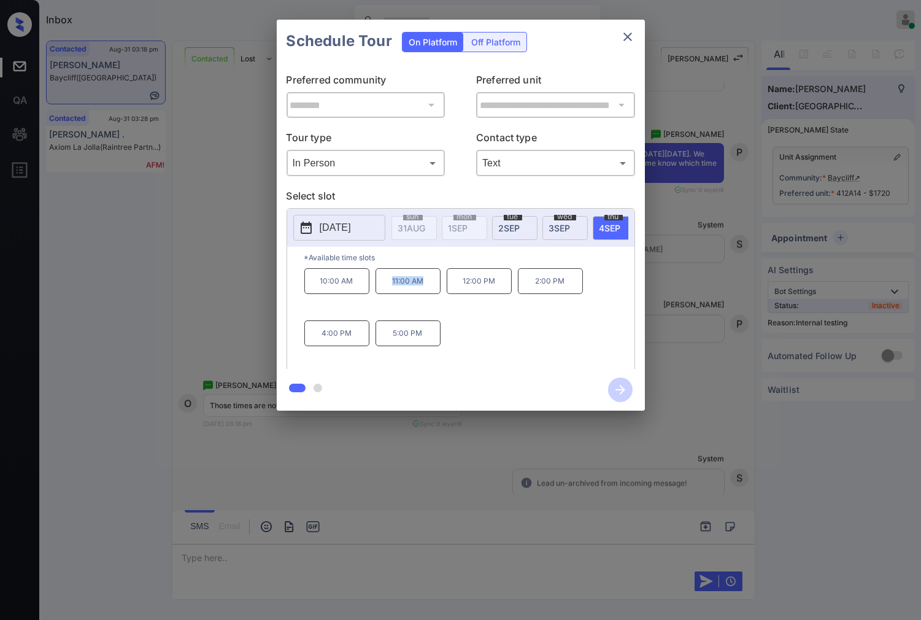
drag, startPoint x: 426, startPoint y: 295, endPoint x: 385, endPoint y: 295, distance: 41.1
click at [385, 294] on p "11:00 AM" at bounding box center [408, 281] width 65 height 26
copy p "11:00 AM"
drag, startPoint x: 432, startPoint y: 341, endPoint x: 391, endPoint y: 341, distance: 40.5
click at [391, 341] on p "5:00 PM" at bounding box center [408, 333] width 65 height 26
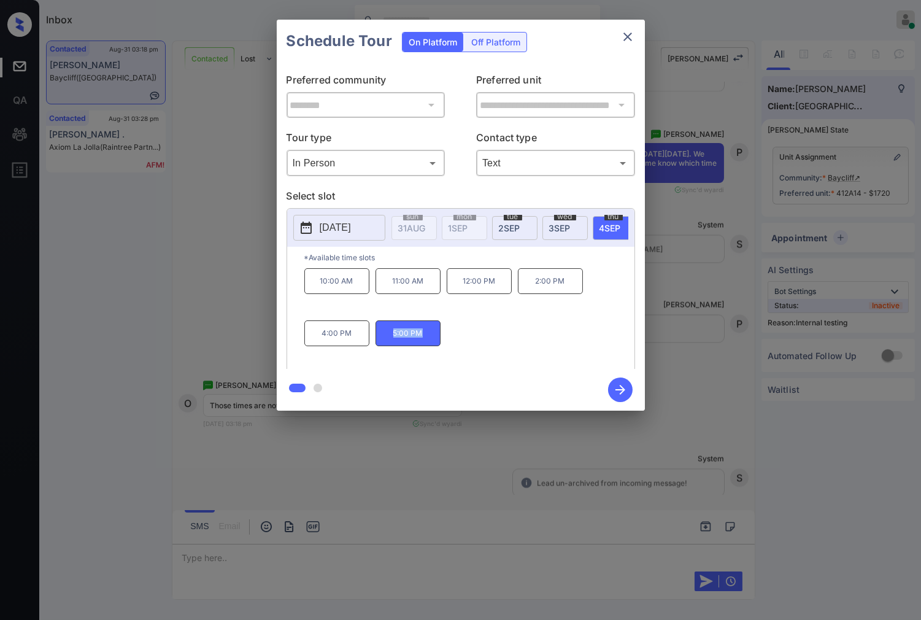
copy p "5:00 PM"
click at [228, 457] on div at bounding box center [460, 310] width 921 height 620
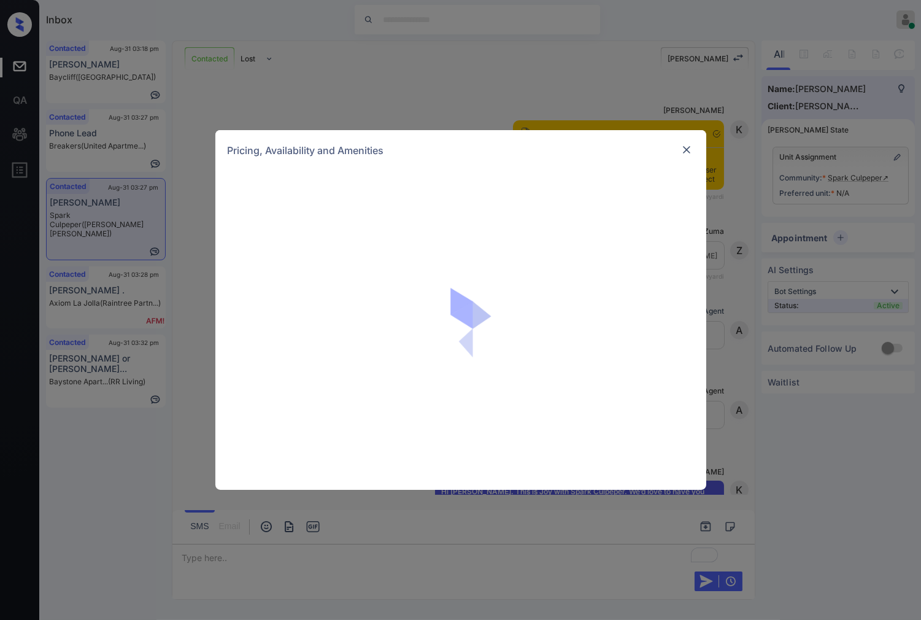
scroll to position [1226, 0]
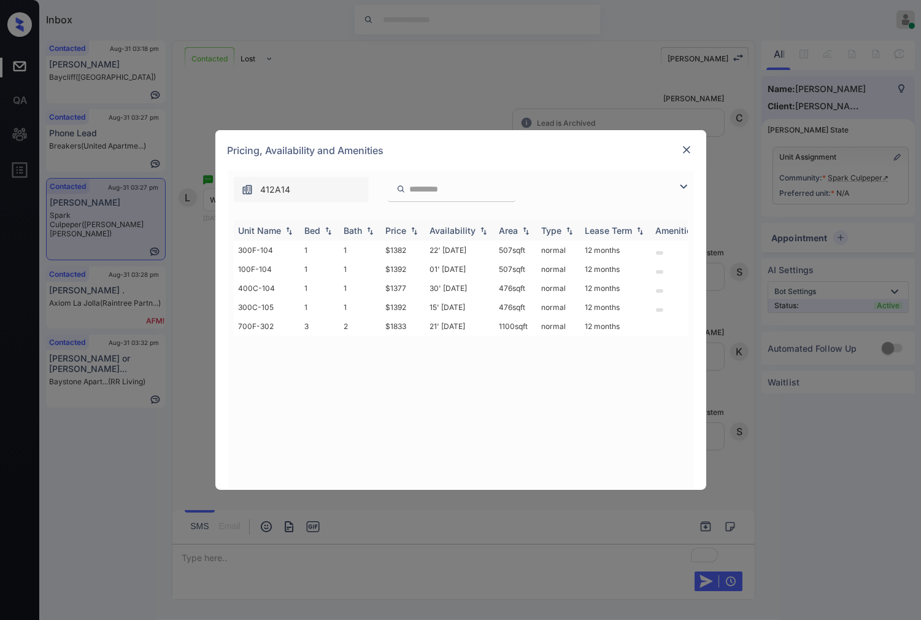
click at [416, 229] on img at bounding box center [414, 230] width 12 height 9
click at [409, 248] on td "$1377" at bounding box center [403, 250] width 44 height 19
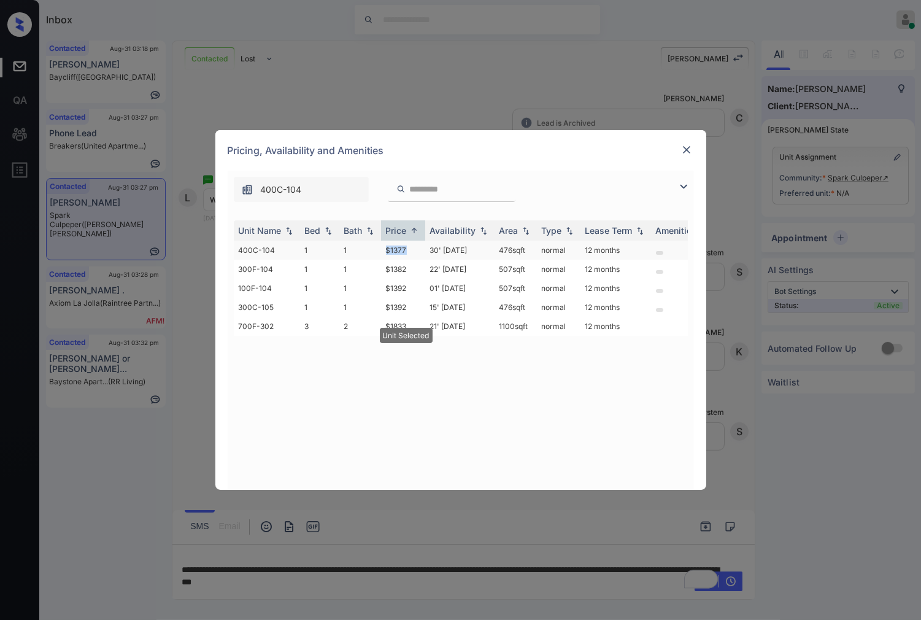
drag, startPoint x: 407, startPoint y: 246, endPoint x: 381, endPoint y: 246, distance: 25.8
click at [381, 246] on td "$1377" at bounding box center [403, 250] width 44 height 19
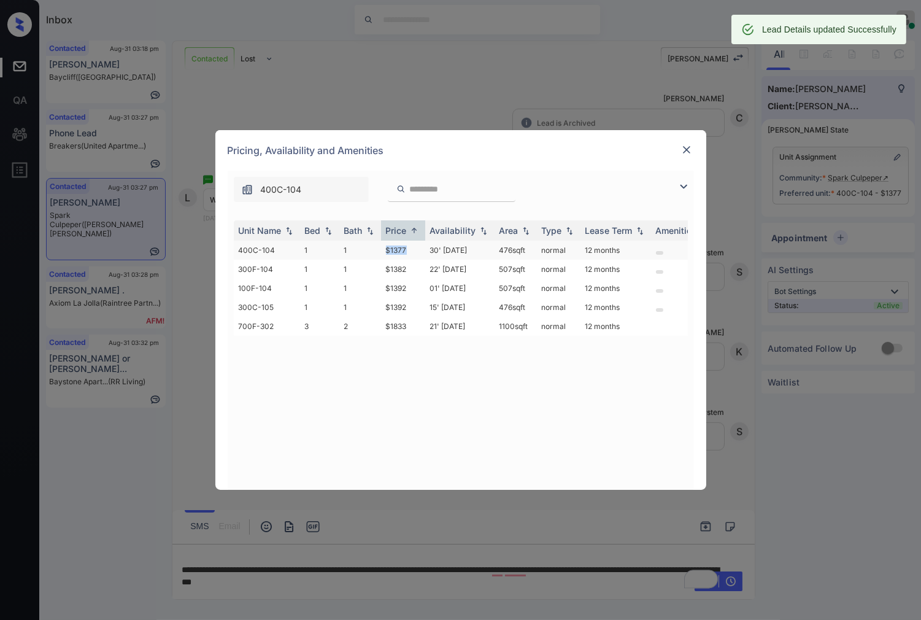
copy td "$1377"
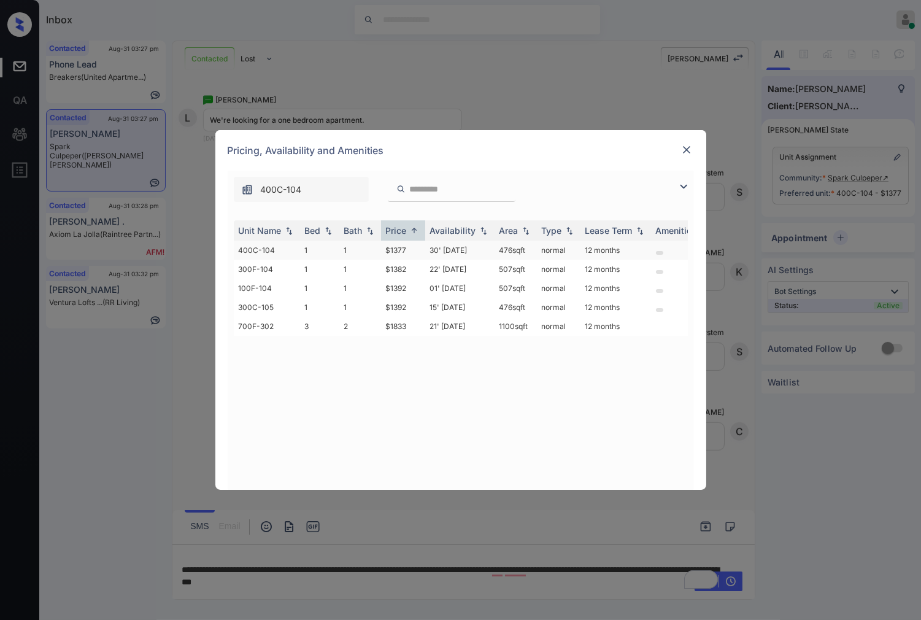
click at [591, 246] on td "12 months" at bounding box center [615, 250] width 71 height 19
click at [614, 252] on td "12 months" at bounding box center [615, 250] width 71 height 19
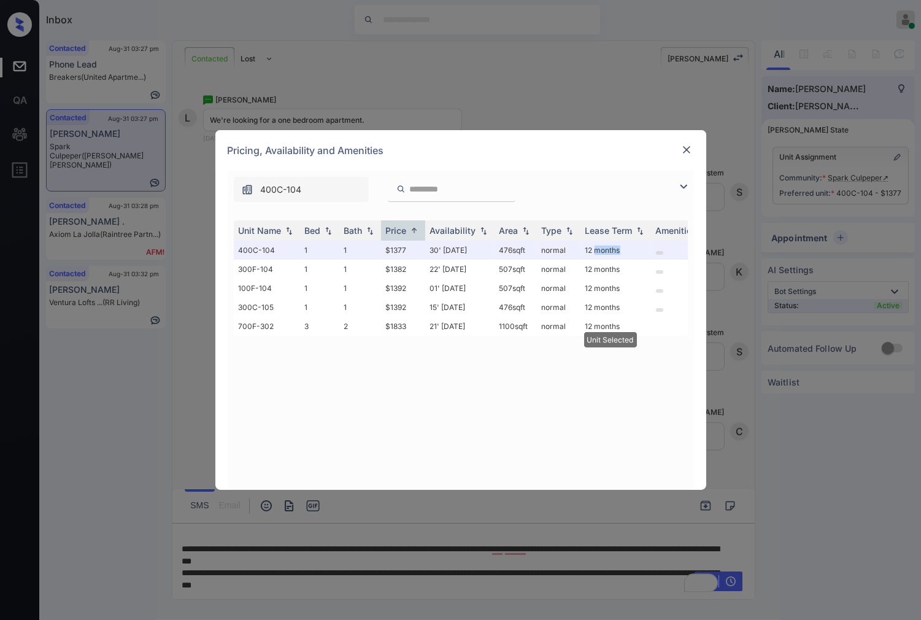
click at [686, 147] on img at bounding box center [686, 150] width 12 height 12
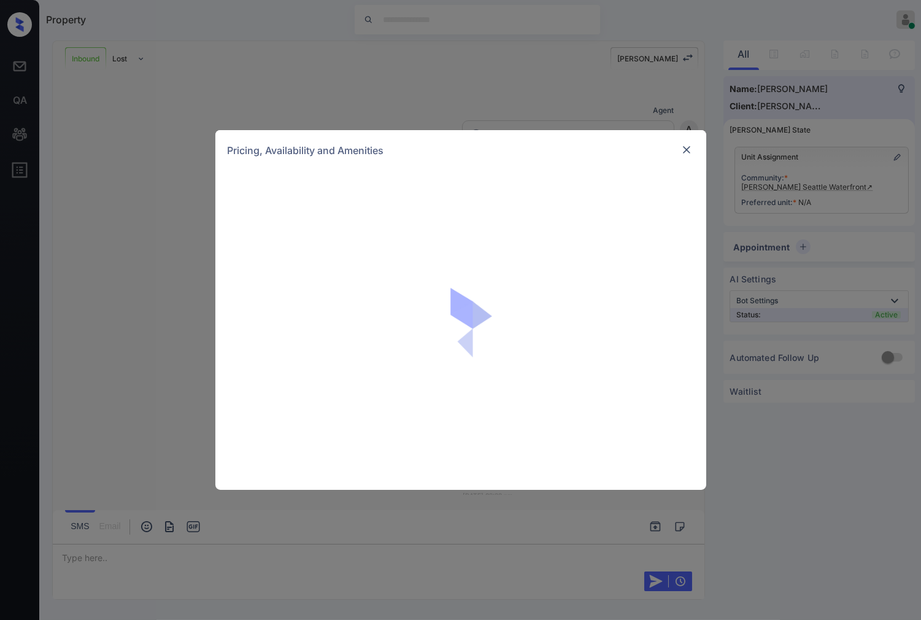
scroll to position [128, 0]
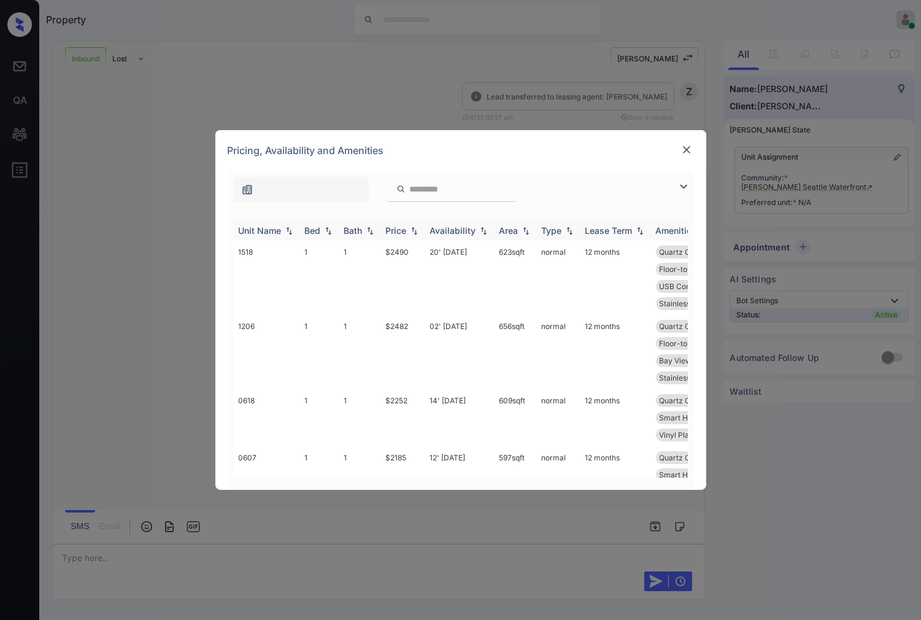
click at [413, 232] on img at bounding box center [414, 230] width 12 height 9
click at [413, 231] on img at bounding box center [414, 230] width 12 height 9
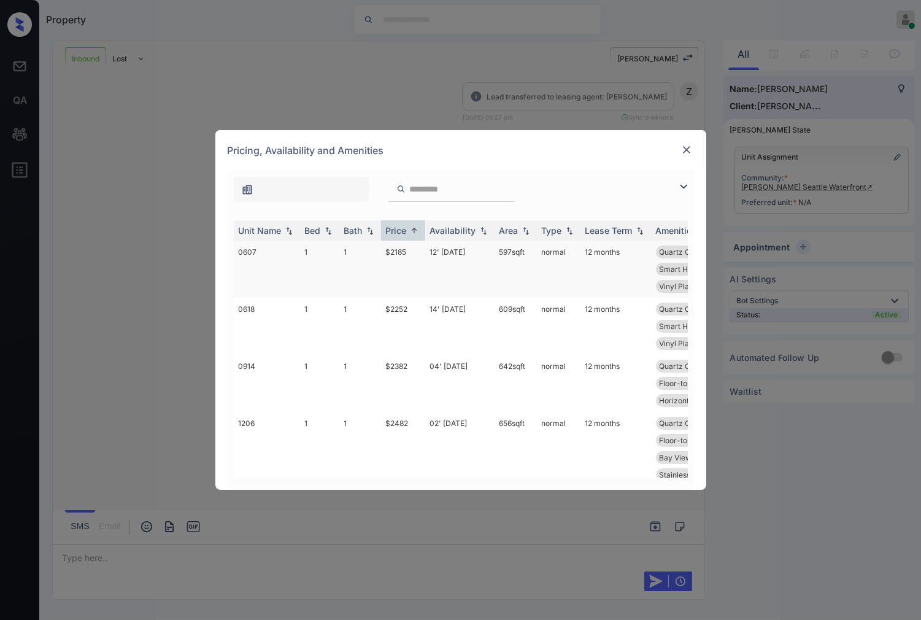
click at [393, 265] on td "$2185" at bounding box center [403, 269] width 44 height 57
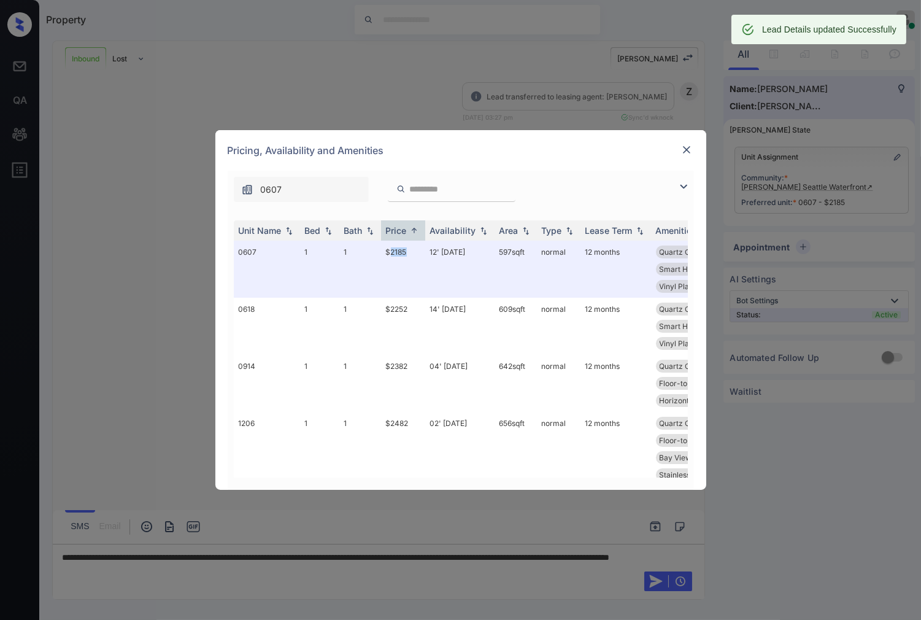
click at [685, 153] on img at bounding box center [686, 150] width 12 height 12
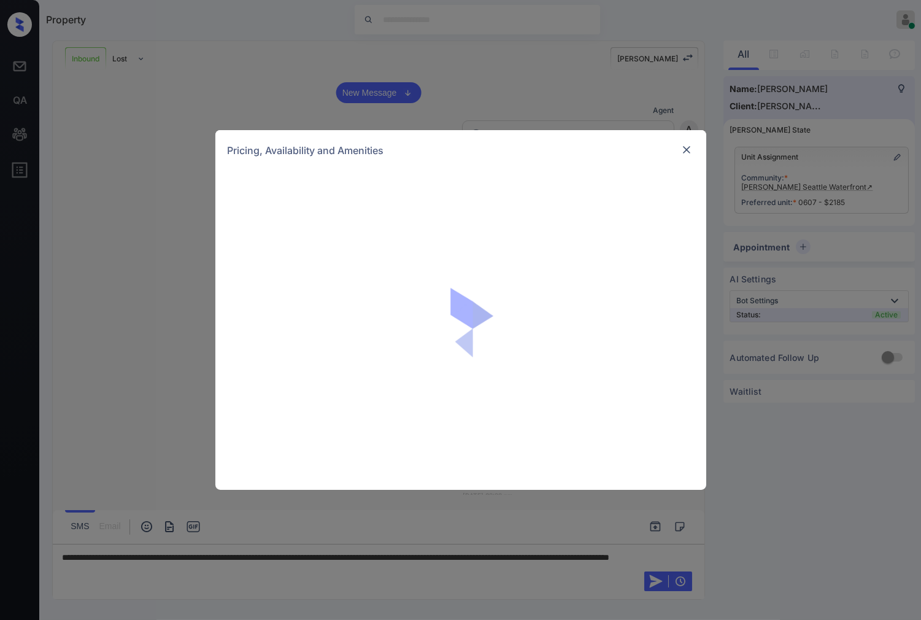
scroll to position [207, 0]
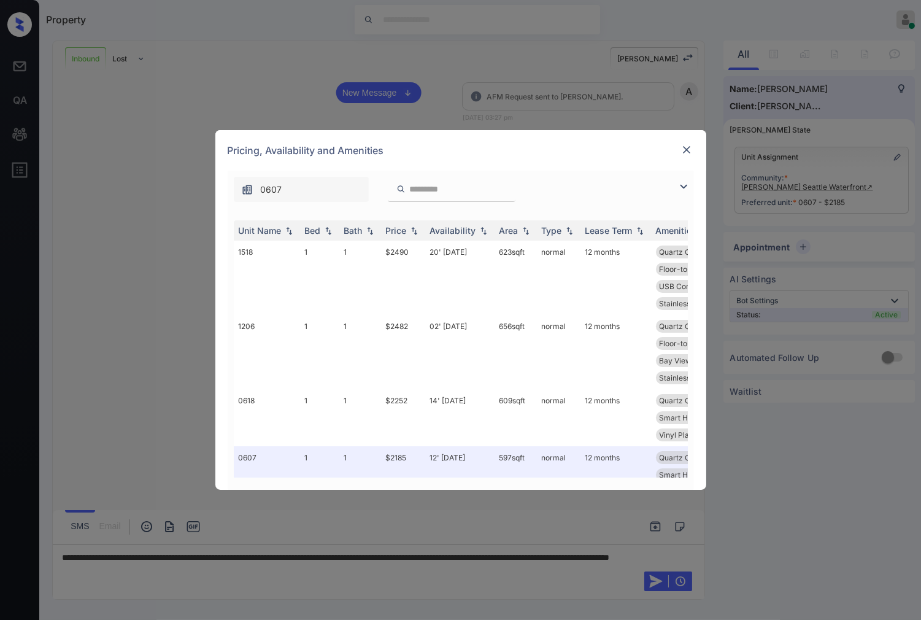
click at [687, 155] on img at bounding box center [686, 150] width 12 height 12
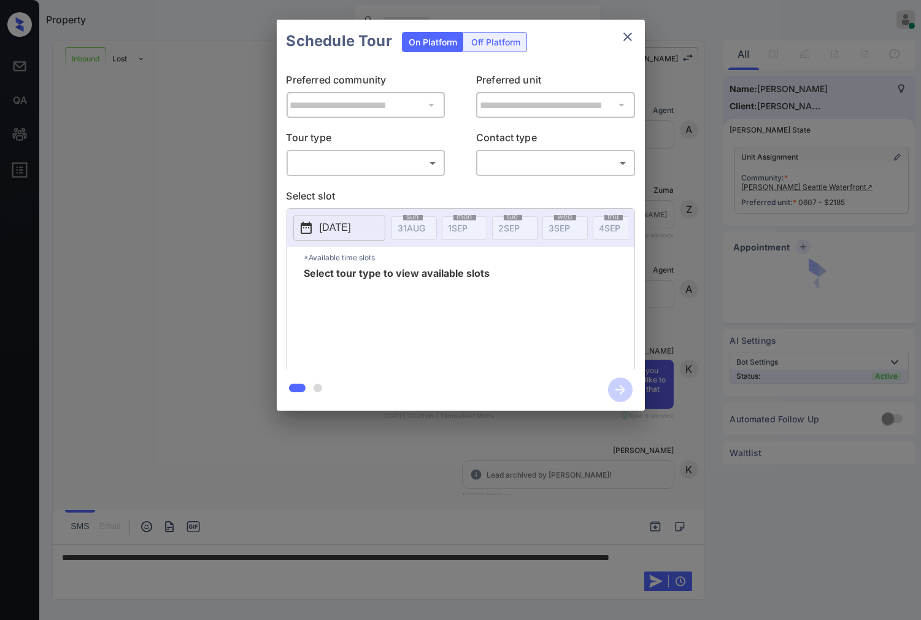
scroll to position [207, 0]
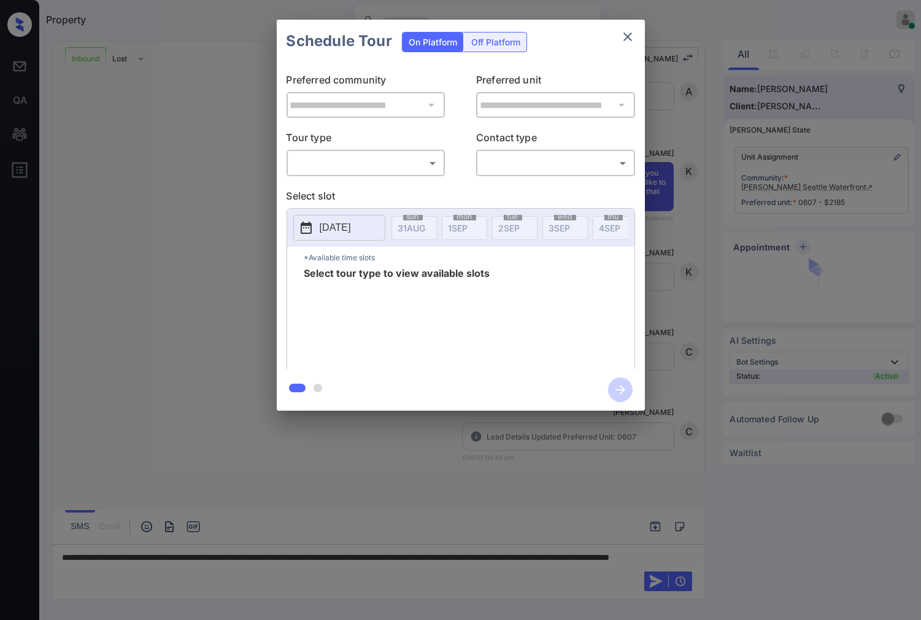
click at [405, 166] on body "Property [PERSON_NAME] Online Set yourself offline Set yourself on break Profil…" at bounding box center [460, 310] width 921 height 620
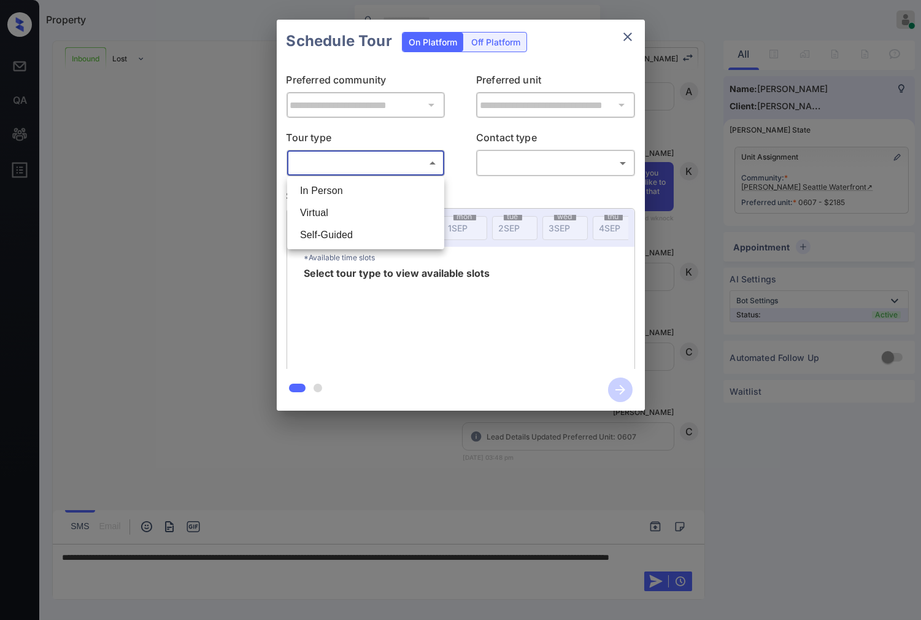
click at [393, 212] on li "Virtual" at bounding box center [365, 213] width 151 height 22
type input "*******"
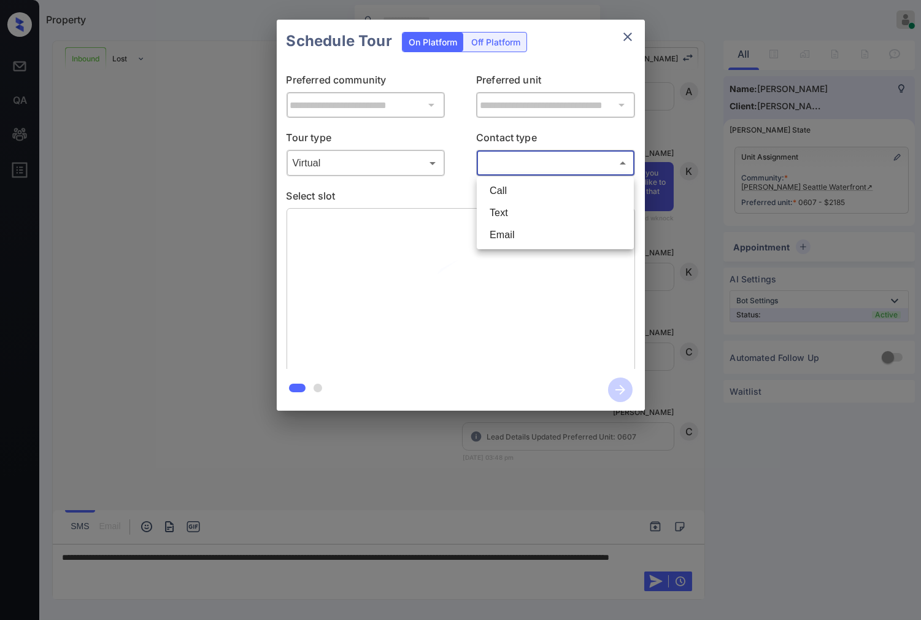
click at [578, 156] on body "Property [PERSON_NAME] Online Set yourself offline Set yourself on break Profil…" at bounding box center [460, 310] width 921 height 620
click at [549, 201] on li "Call" at bounding box center [555, 191] width 151 height 22
type input "****"
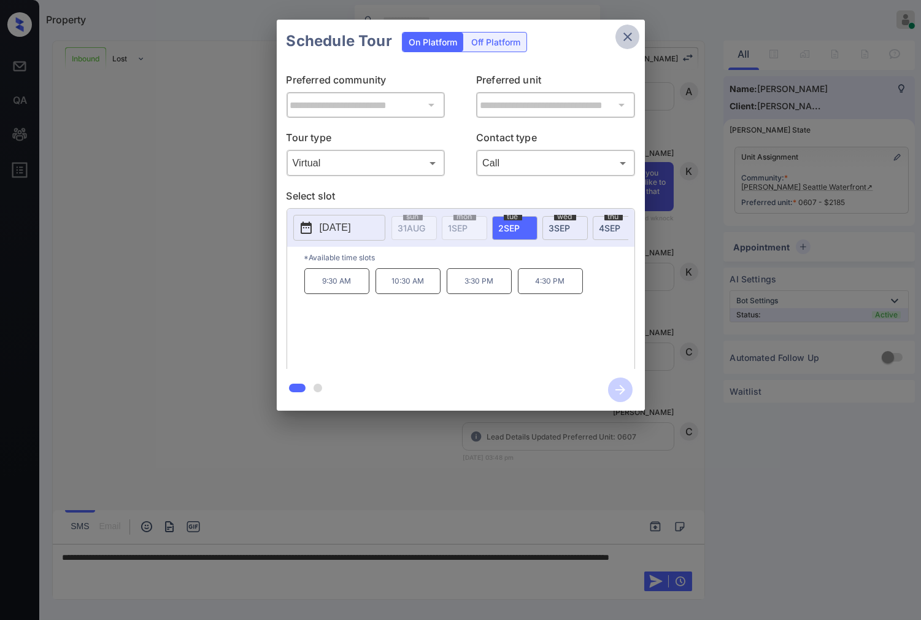
click at [626, 33] on icon "close" at bounding box center [627, 36] width 15 height 15
